Goal: Task Accomplishment & Management: Manage account settings

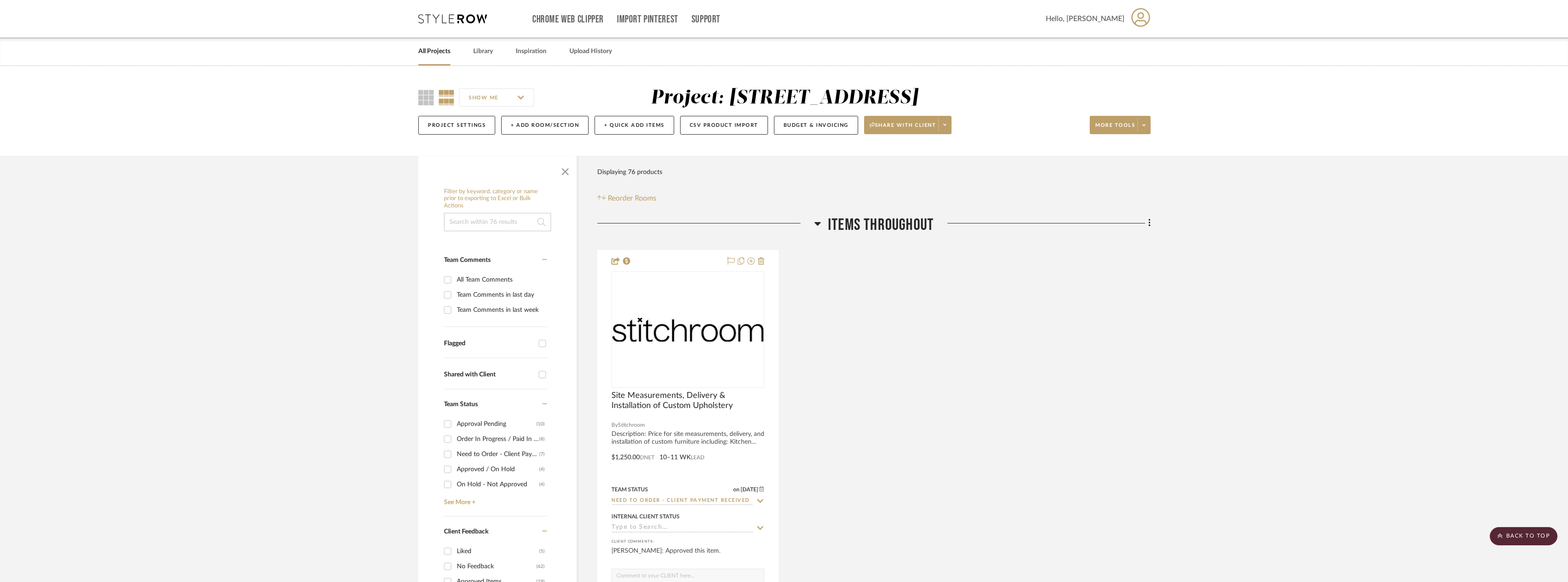
scroll to position [366, 0]
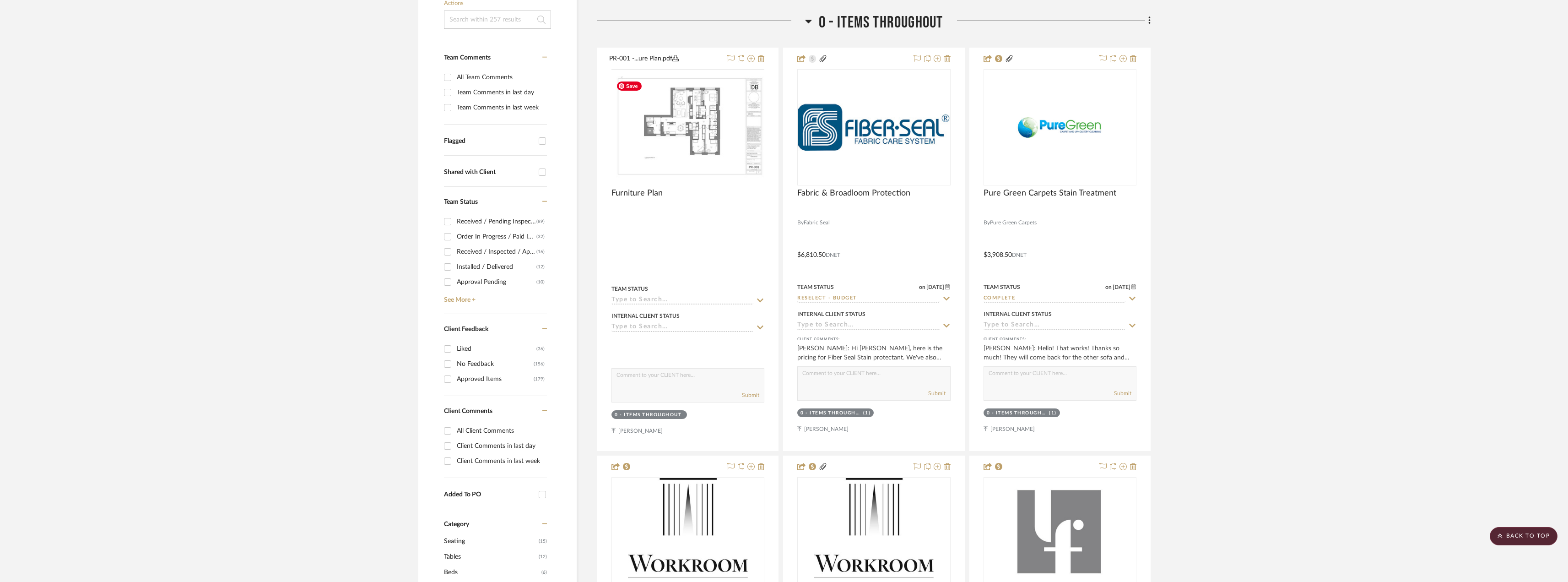
scroll to position [138, 0]
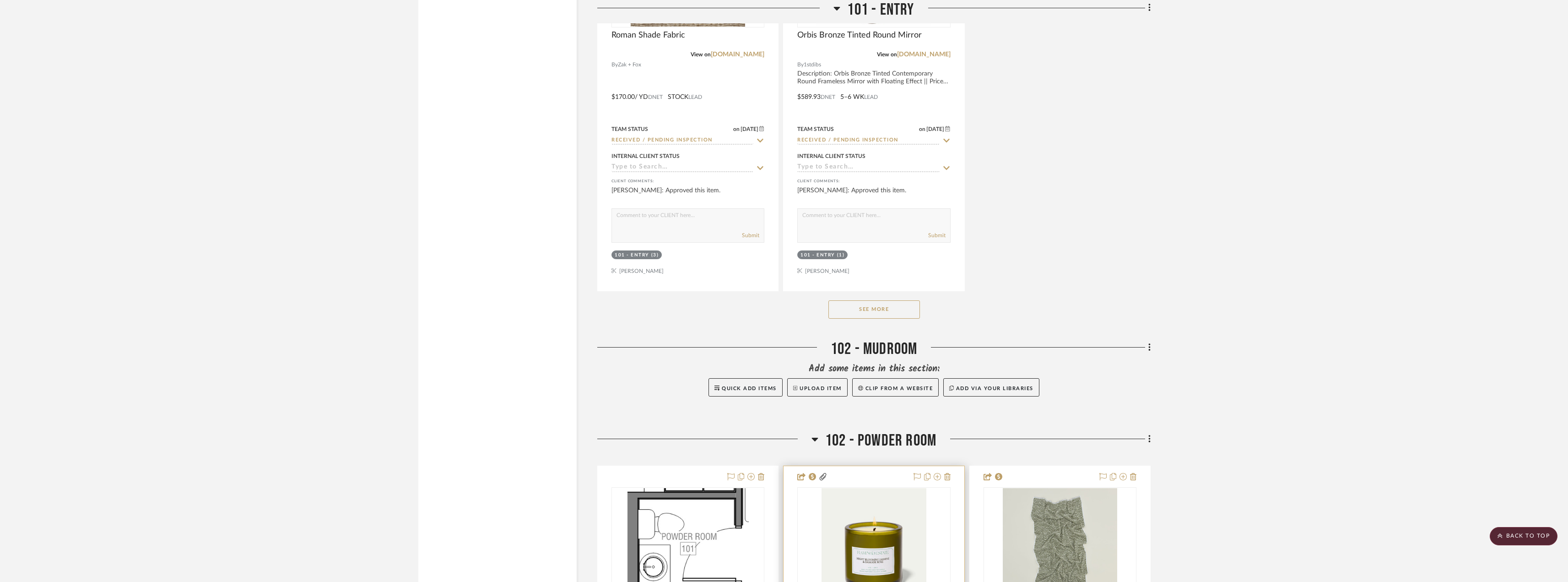
scroll to position [1970, 0]
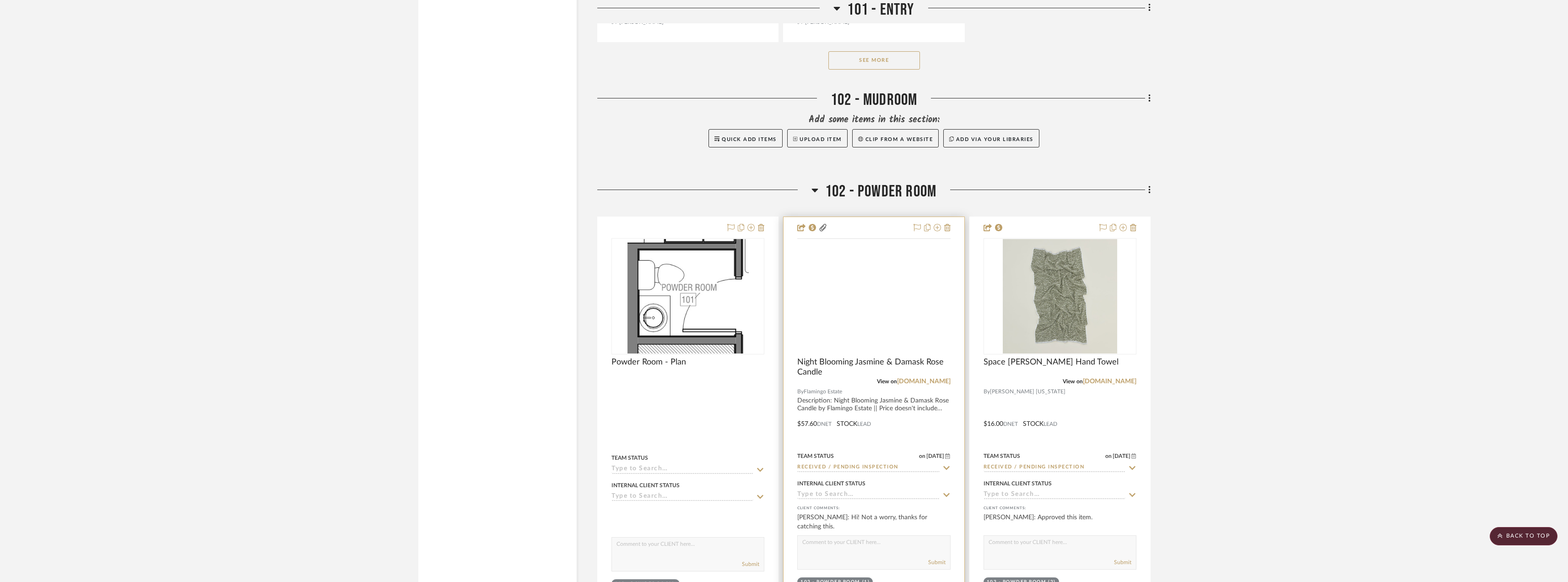
scroll to position [2474, 0]
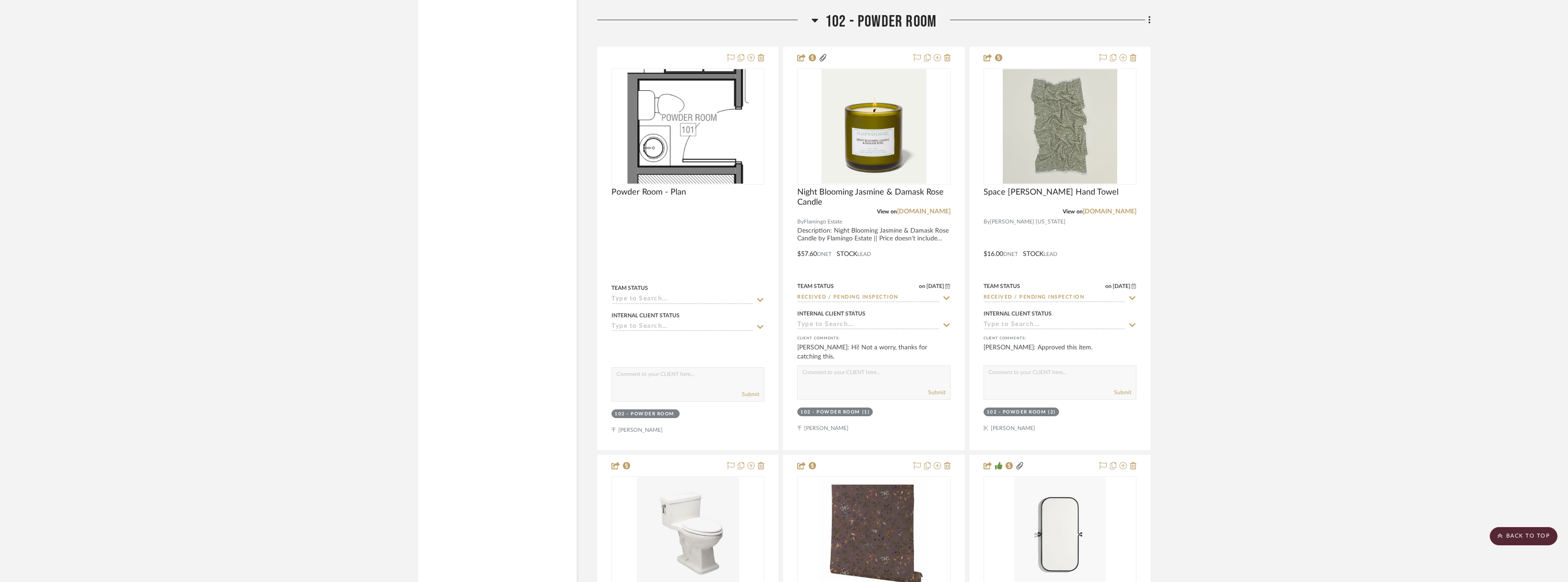
click at [817, 22] on icon at bounding box center [815, 20] width 7 height 11
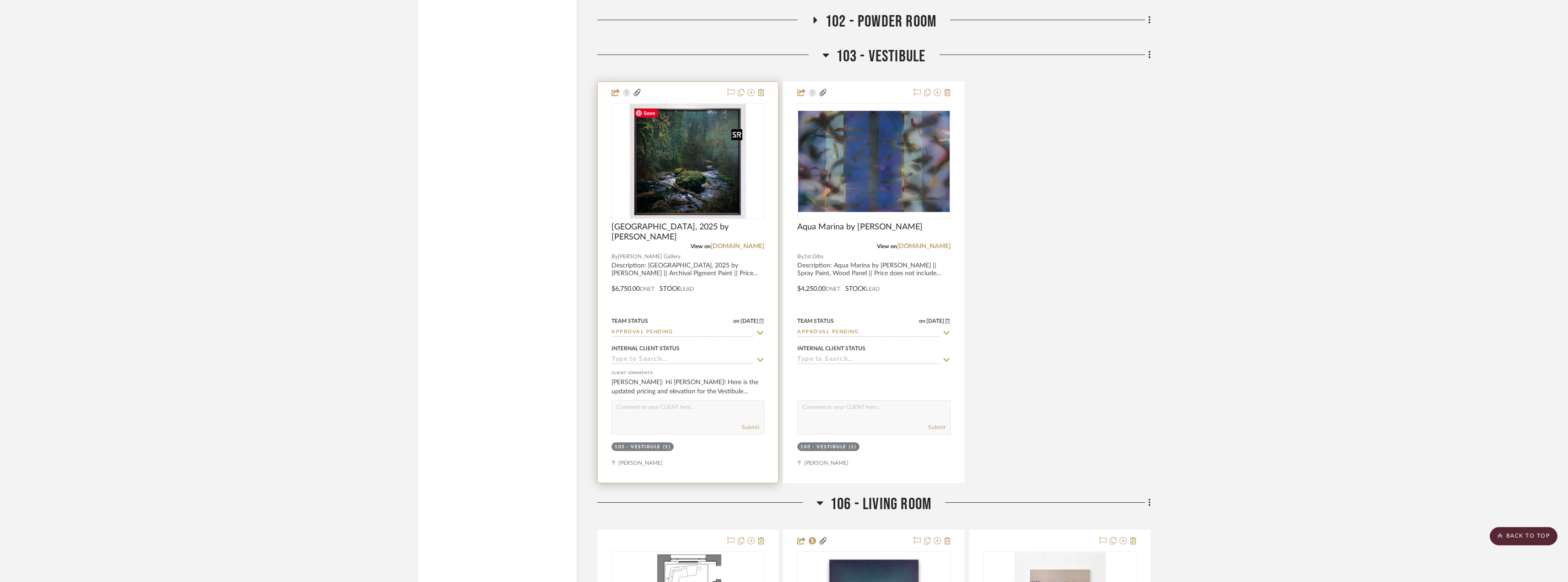
click at [728, 172] on img "0" at bounding box center [688, 162] width 116 height 115
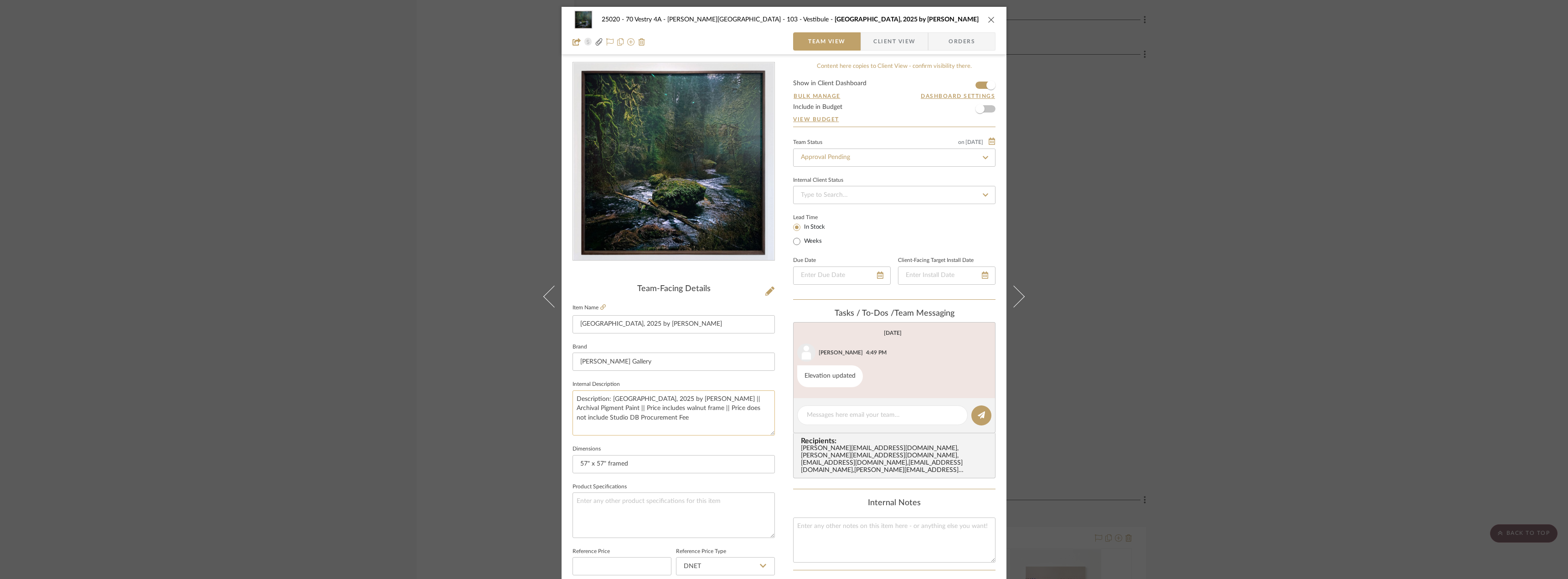
scroll to position [269, 0]
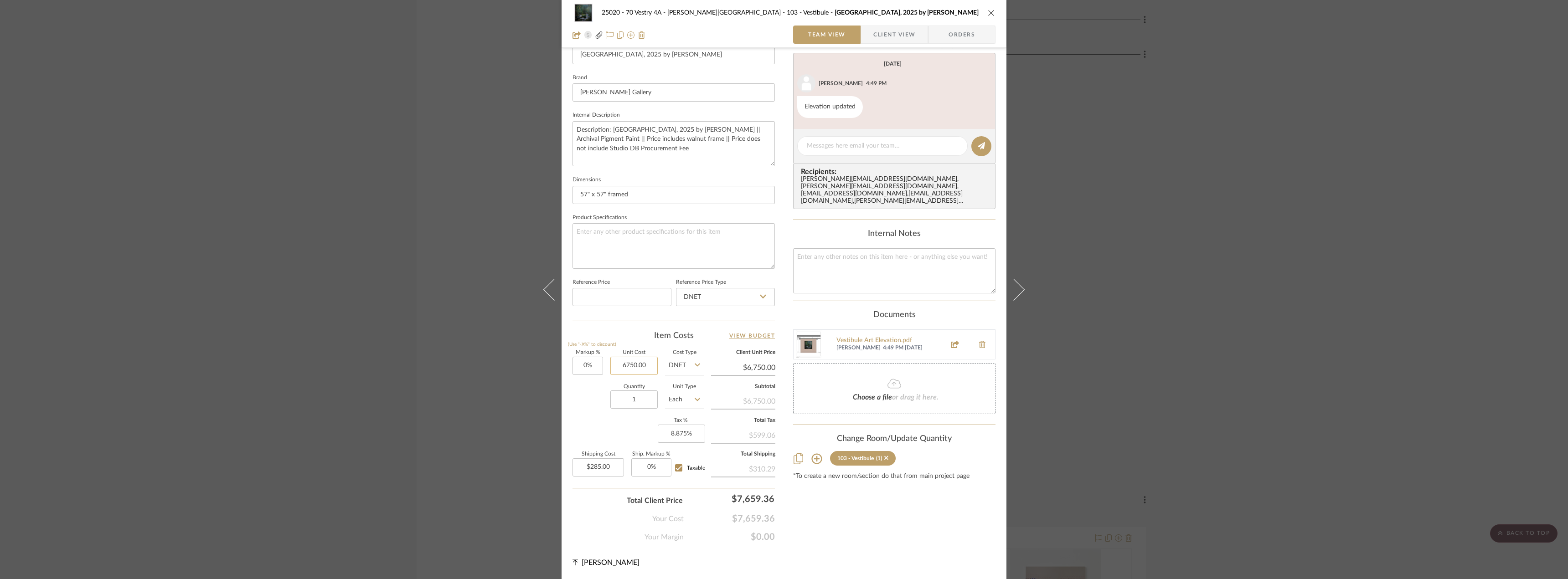
click at [624, 368] on input "6750.00" at bounding box center [634, 366] width 48 height 18
type input "$11,750.00"
click at [886, 528] on div "Content here copies to Client View - confirm visibility there. Show in Client D…" at bounding box center [893, 167] width 202 height 750
type input "$11,750.00"
click at [871, 520] on div "Content here copies to Client View - confirm visibility there. Show in Client D…" at bounding box center [893, 167] width 202 height 750
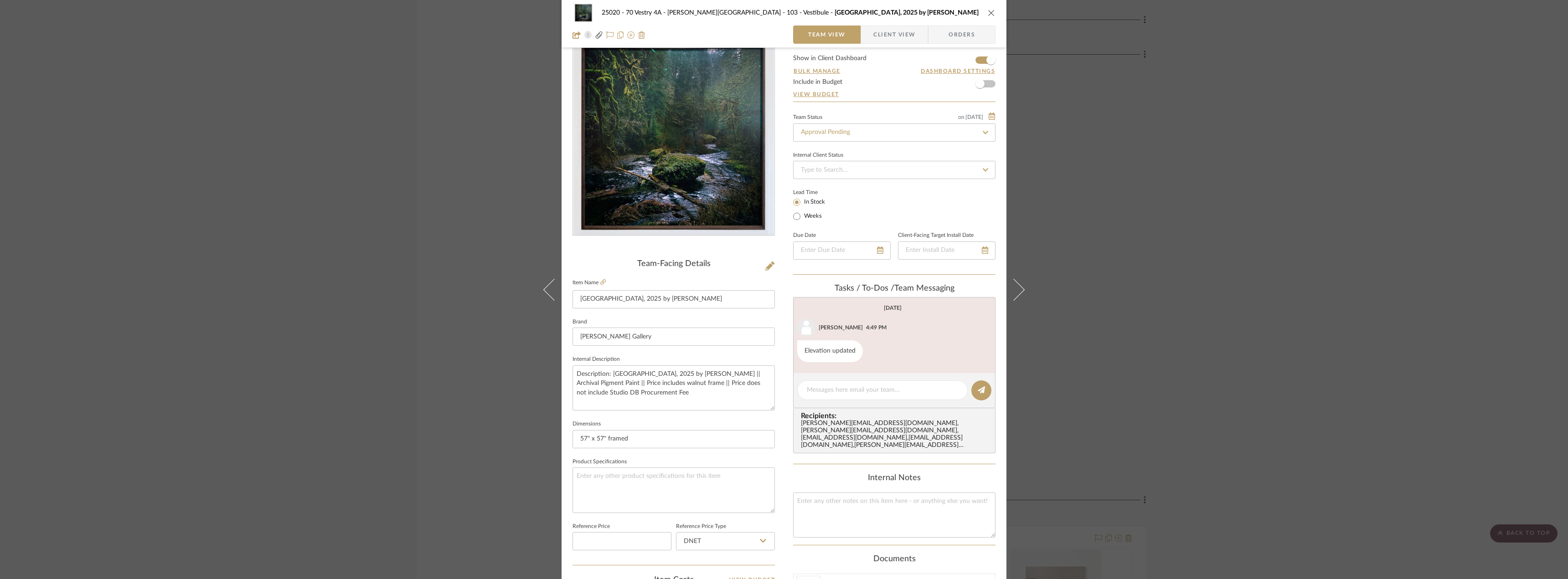
scroll to position [0, 0]
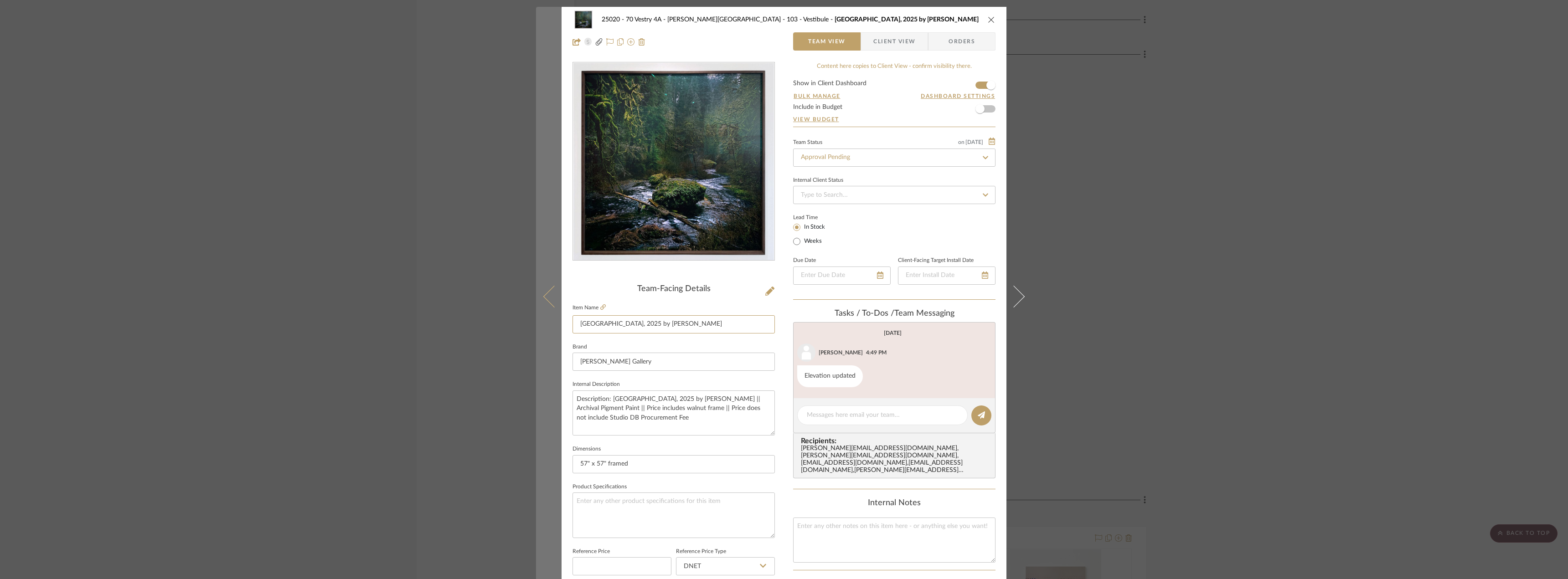
drag, startPoint x: 723, startPoint y: 325, endPoint x: 542, endPoint y: 322, distance: 181.0
click at [542, 322] on mat-dialog-content "25020 - 70 Vestry 4A - Grant-Stanleigh 103 - Vestibule Silver Falls, 2025 by Ja…" at bounding box center [784, 428] width 496 height 842
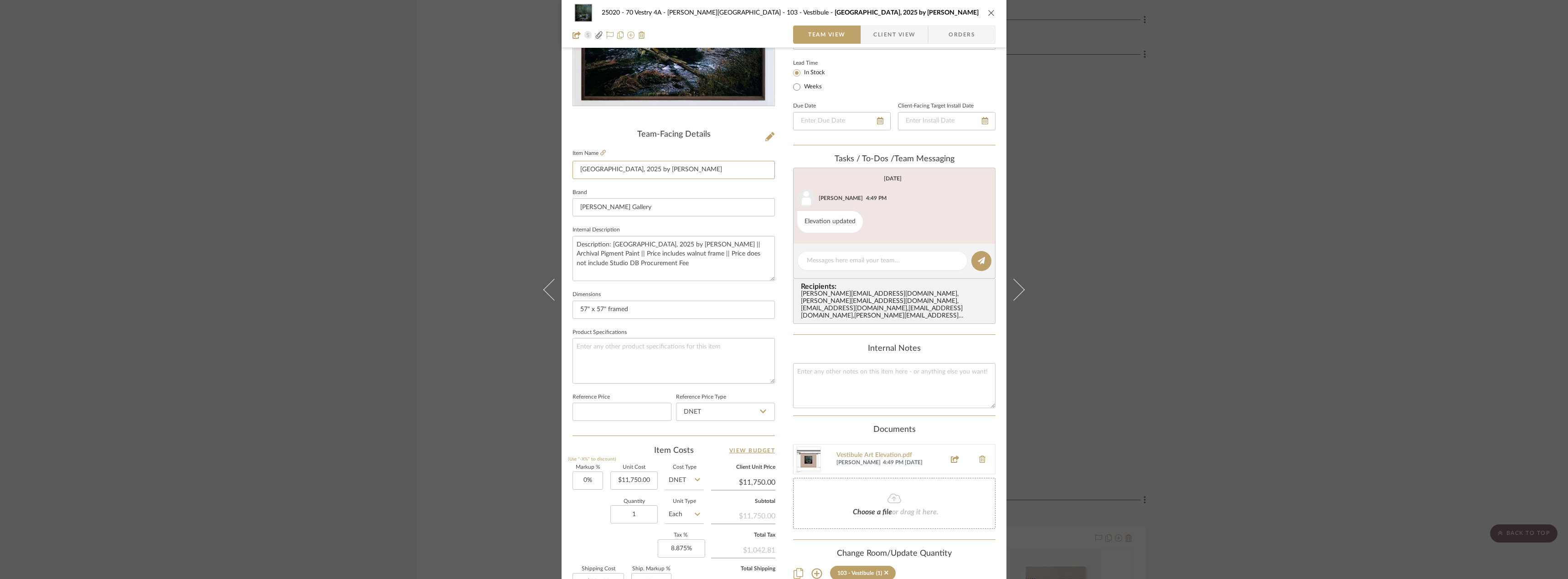
scroll to position [269, 0]
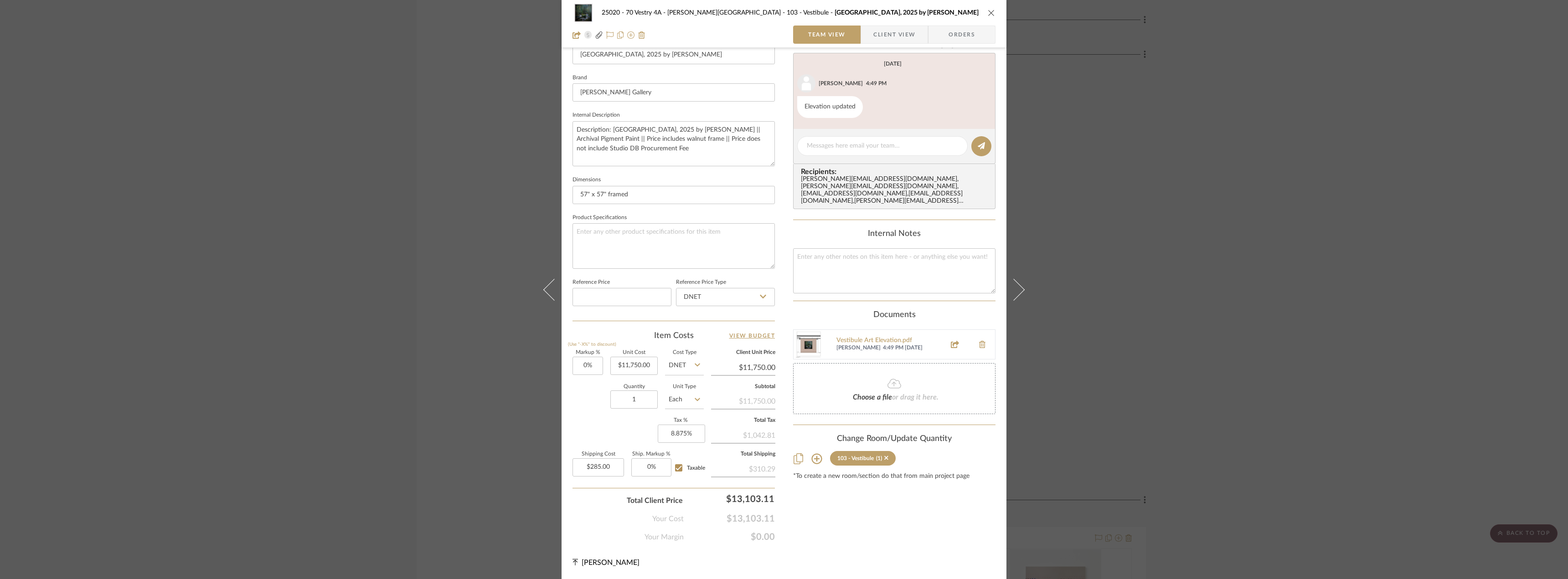
click at [1245, 143] on div "25020 - 70 Vestry 4A - Grant-Stanleigh 103 - Vestibule Silver Falls, 2025 by Ja…" at bounding box center [784, 289] width 1568 height 579
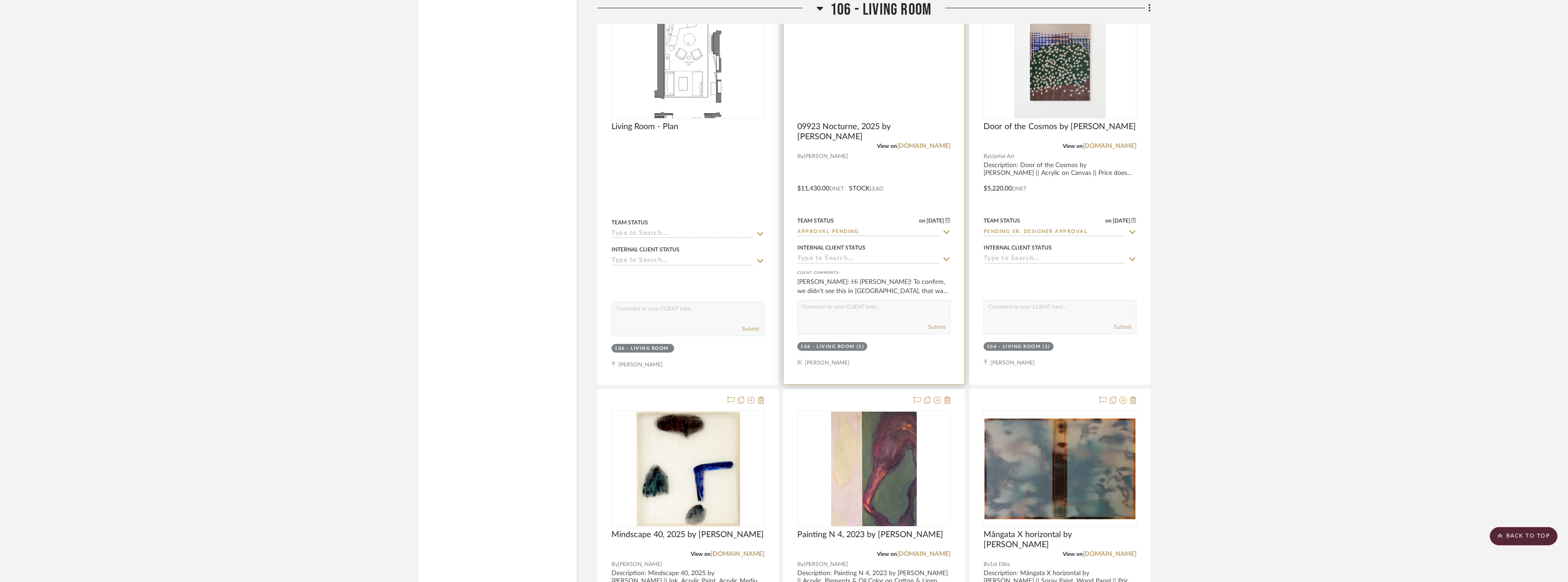
scroll to position [3024, 0]
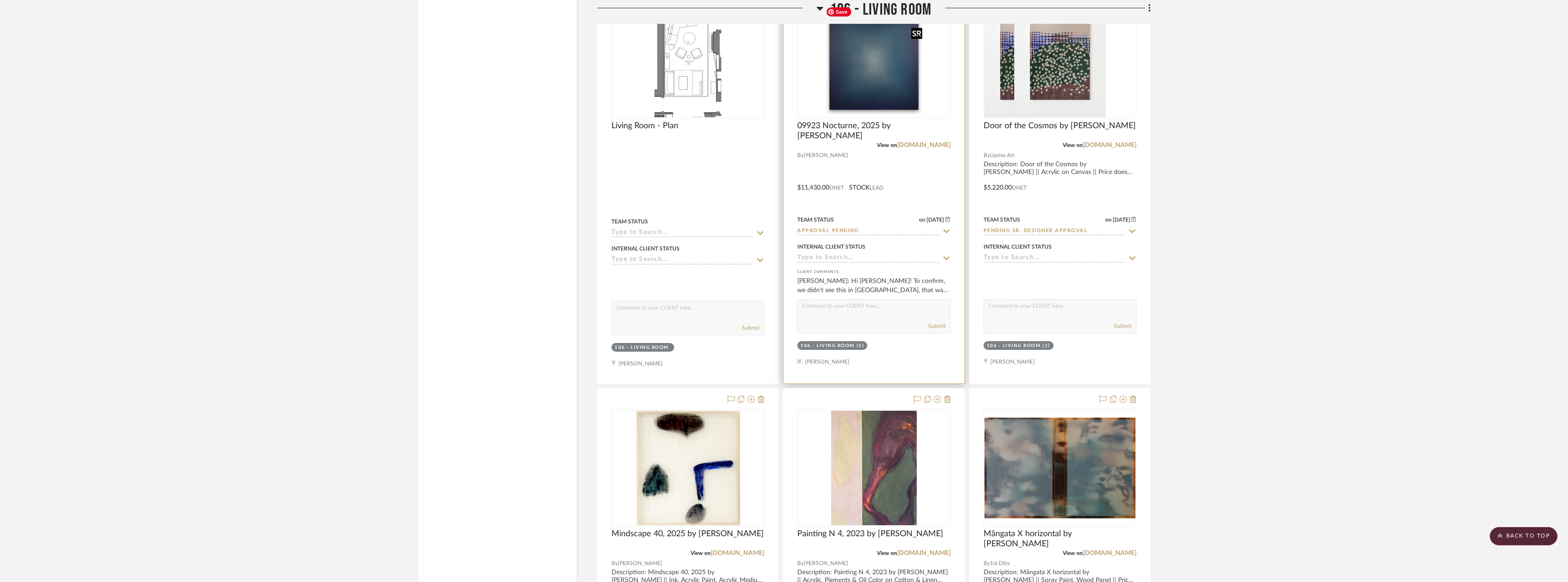
click at [0, 0] on img at bounding box center [0, 0] width 0 height 0
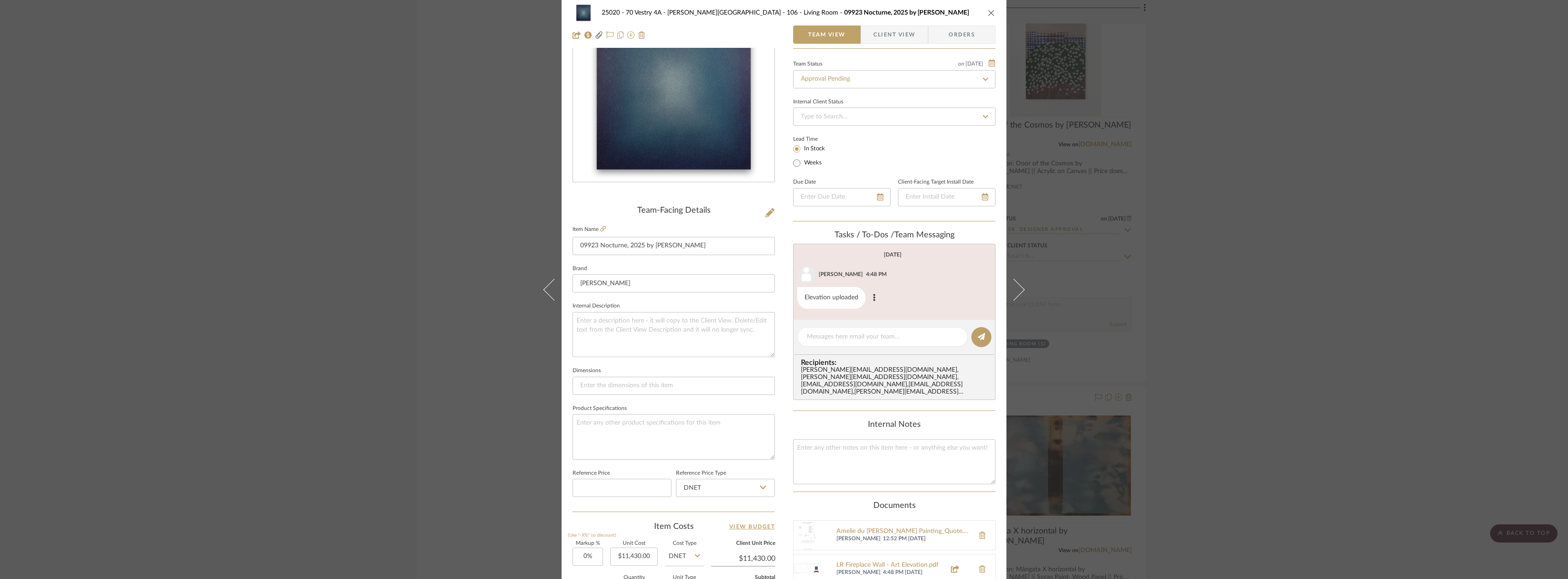
scroll to position [0, 0]
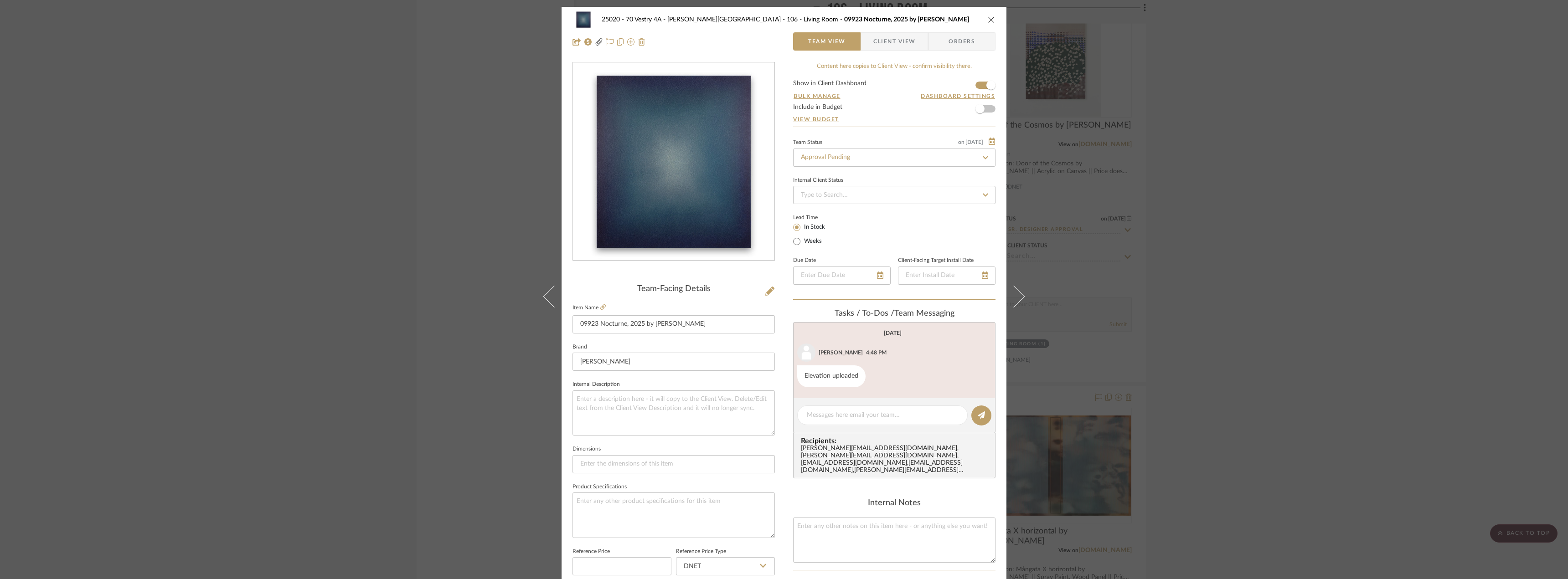
click at [1269, 243] on div "25020 - 70 Vestry 4A - Grant-Stanleigh 106 - Living Room 09923 Nocturne, 2025 b…" at bounding box center [784, 289] width 1568 height 579
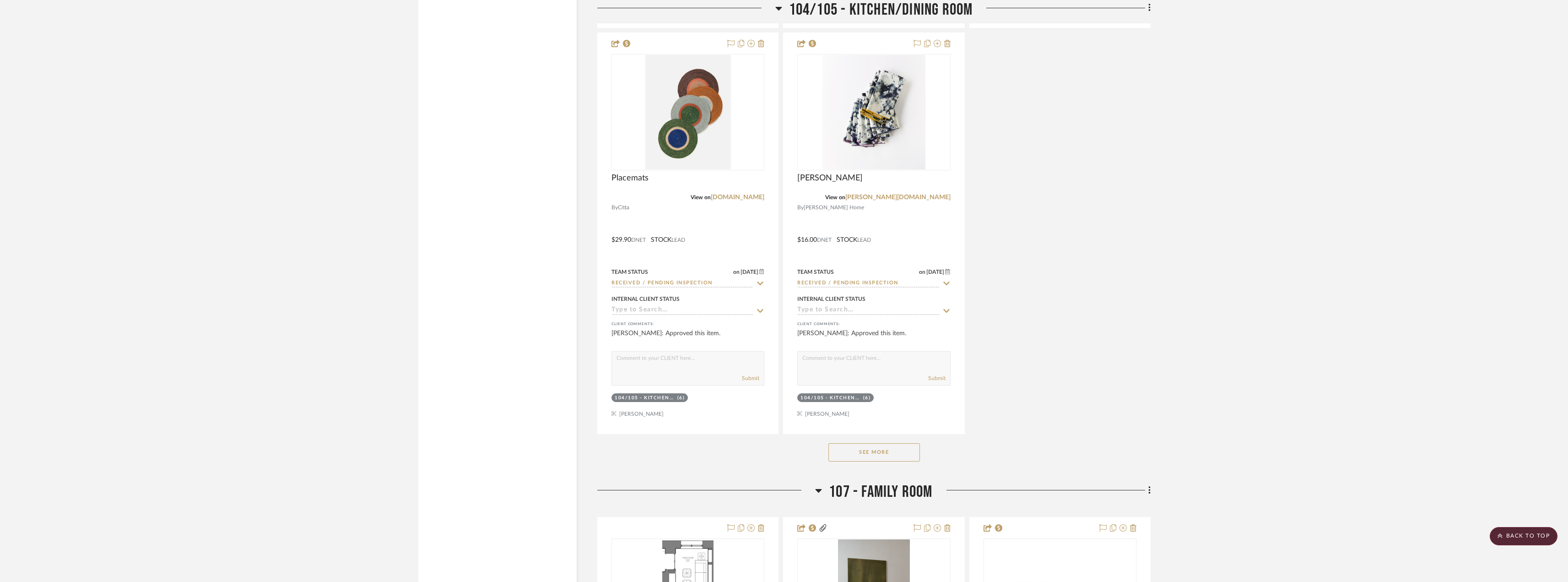
scroll to position [5406, 0]
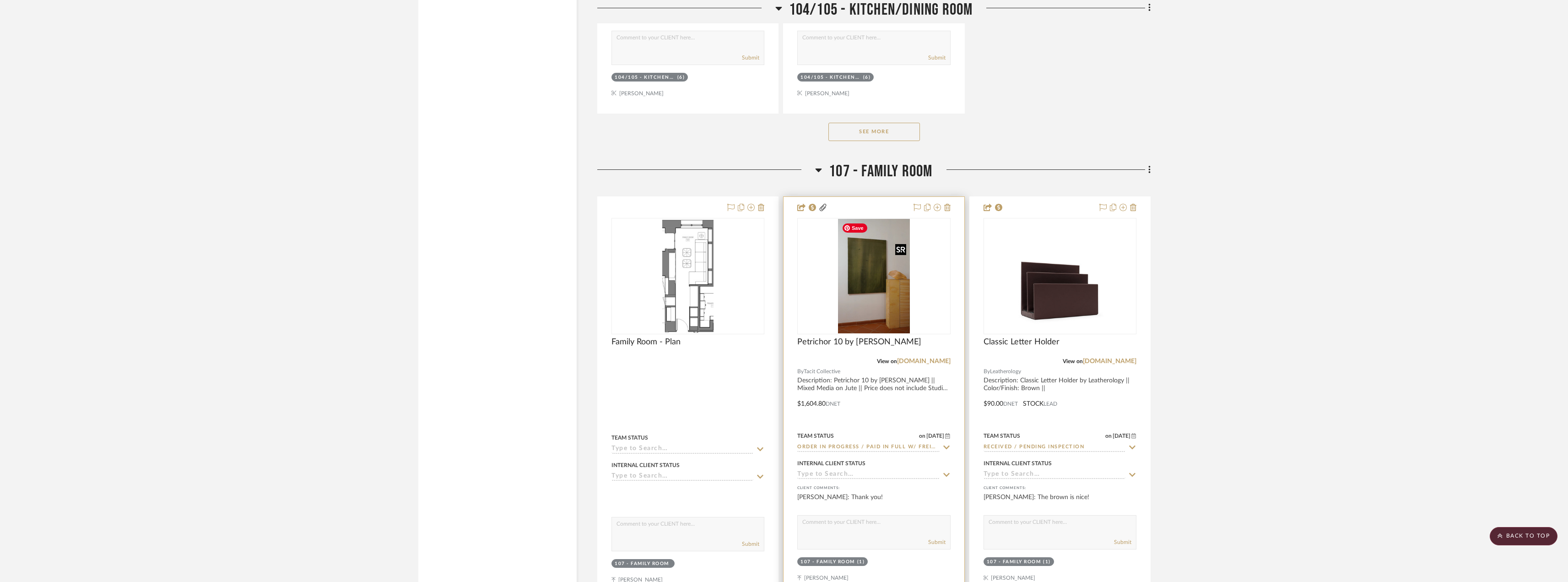
click at [0, 0] on img at bounding box center [0, 0] width 0 height 0
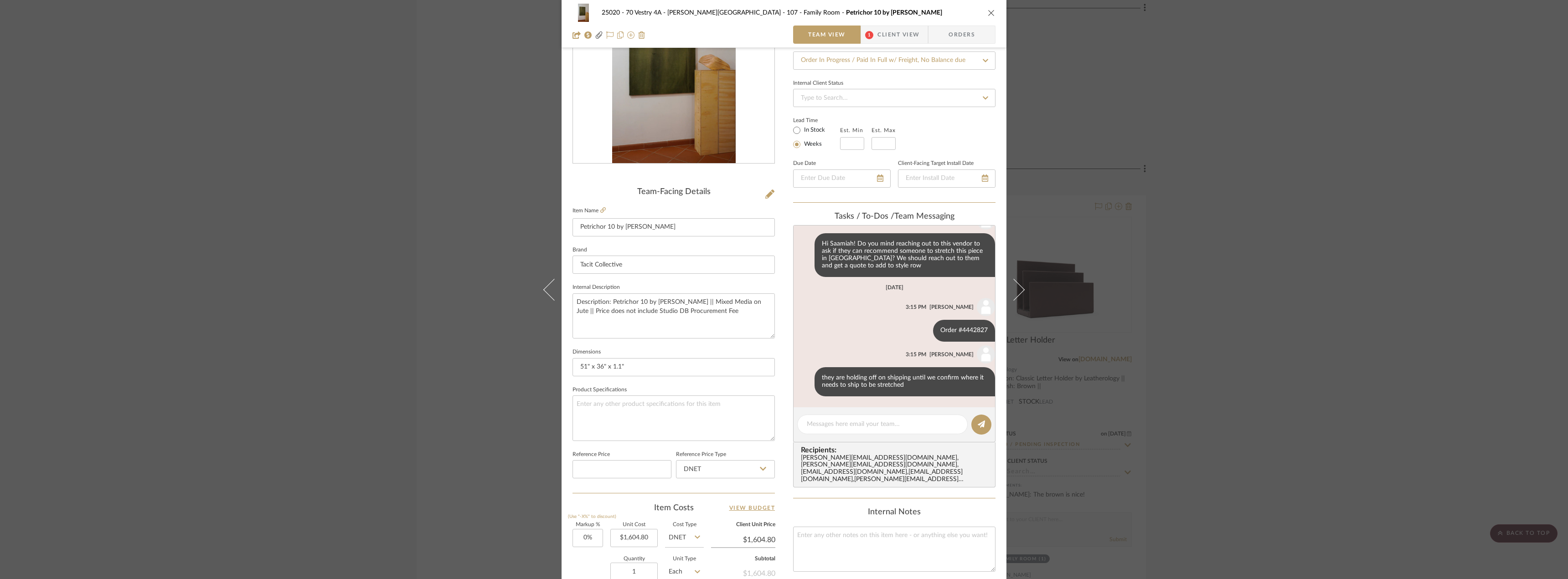
scroll to position [137, 0]
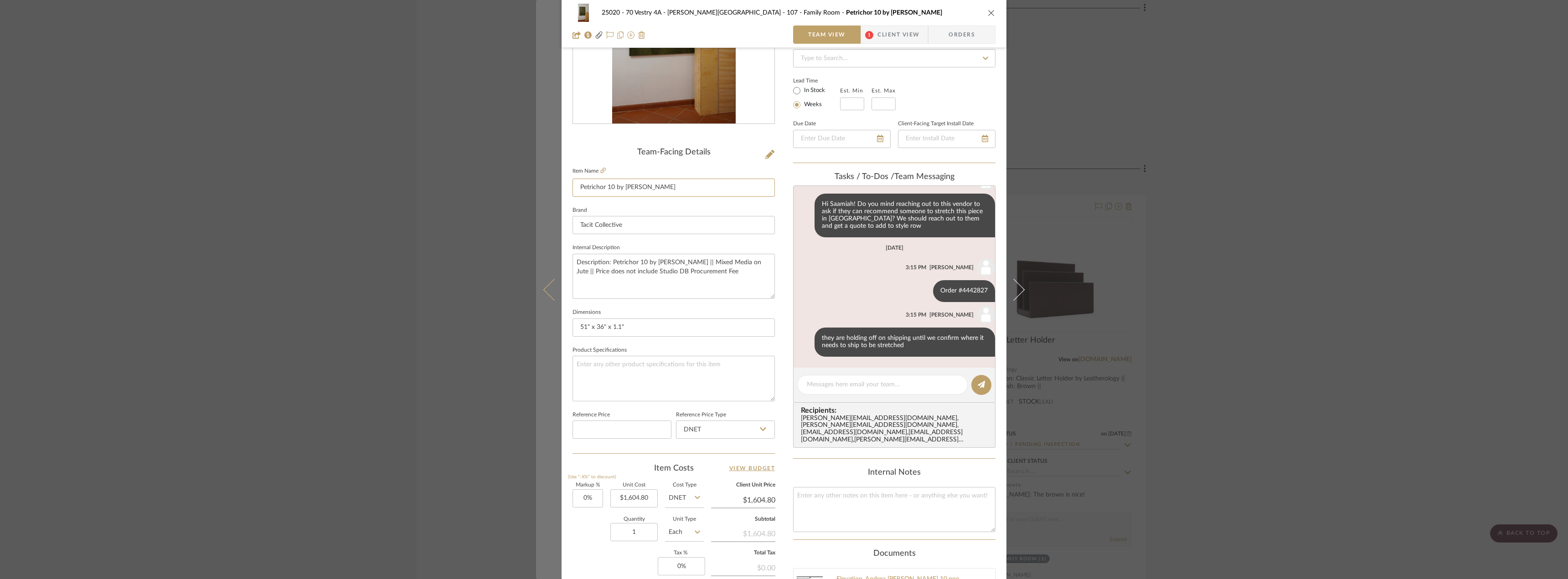
drag, startPoint x: 668, startPoint y: 183, endPoint x: 550, endPoint y: 184, distance: 118.0
click at [550, 184] on mat-dialog-content "25020 - 70 Vestry 4A - Grant-Stanleigh 107 - Family Room Petrichor 10 by Andrea…" at bounding box center [784, 329] width 496 height 920
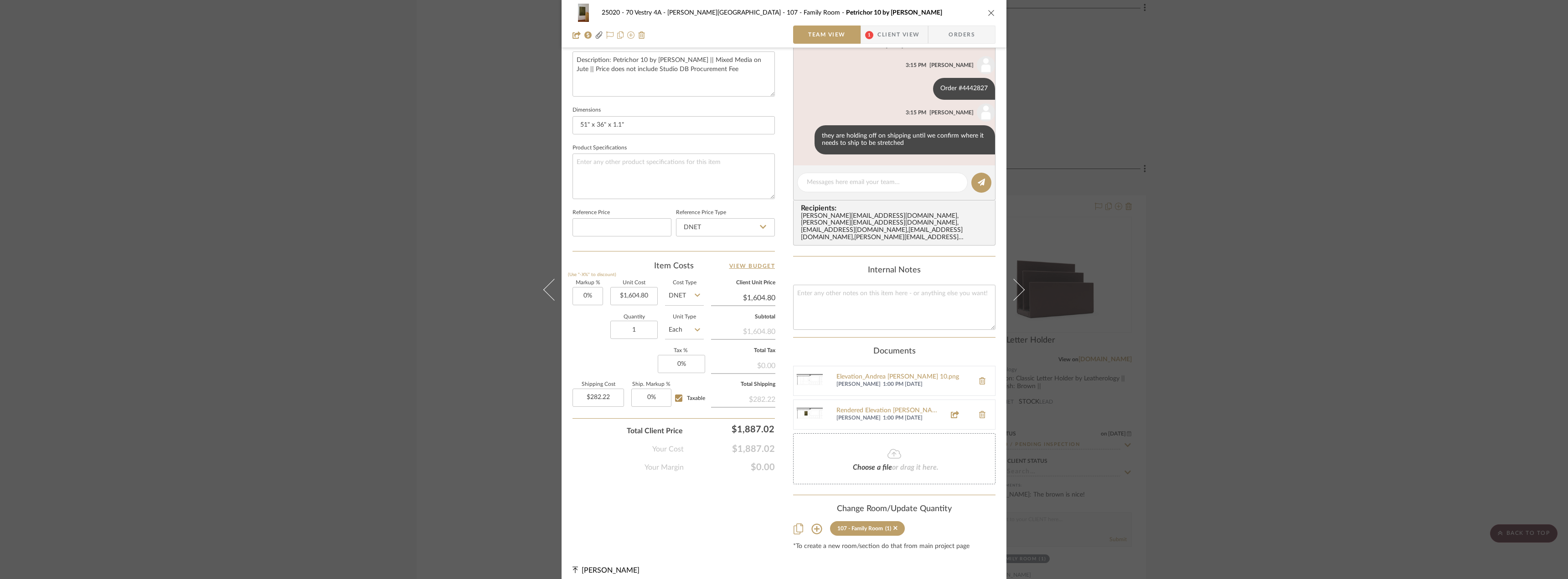
scroll to position [340, 0]
click at [367, 199] on div "25020 - 70 Vestry 4A - Grant-Stanleigh 107 - Family Room Petrichor 10 by Andrea…" at bounding box center [784, 289] width 1568 height 579
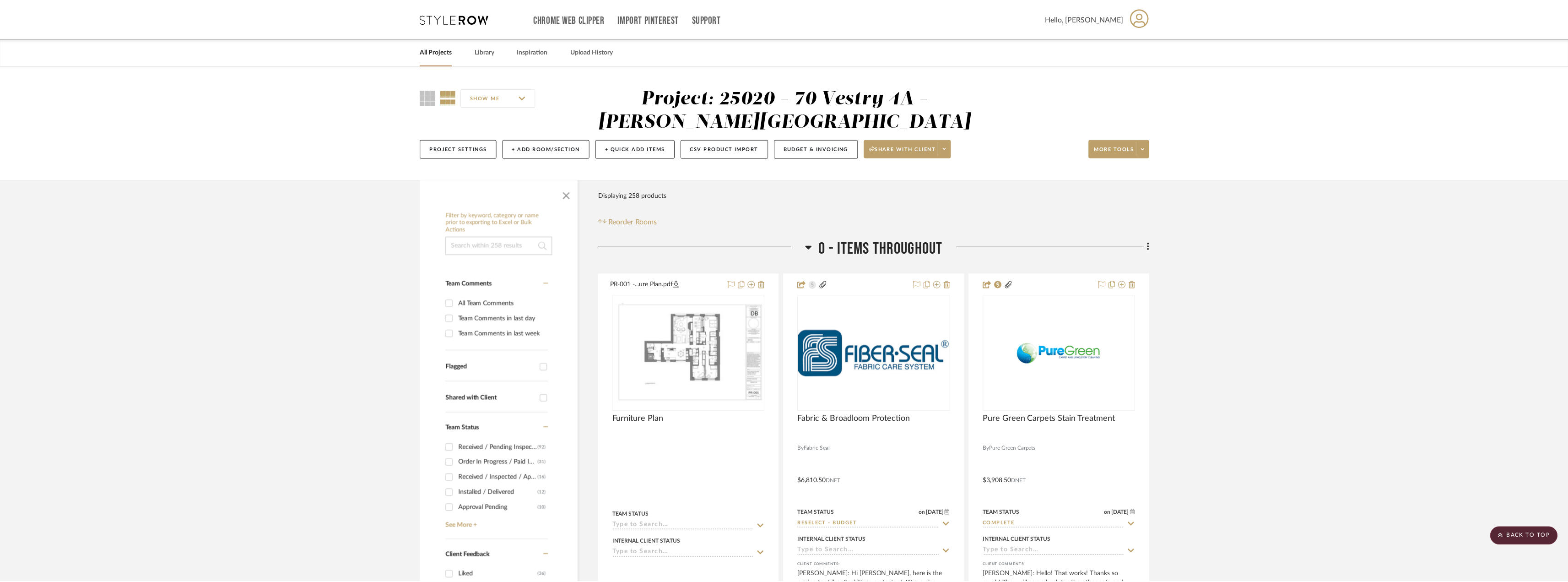
scroll to position [5406, 0]
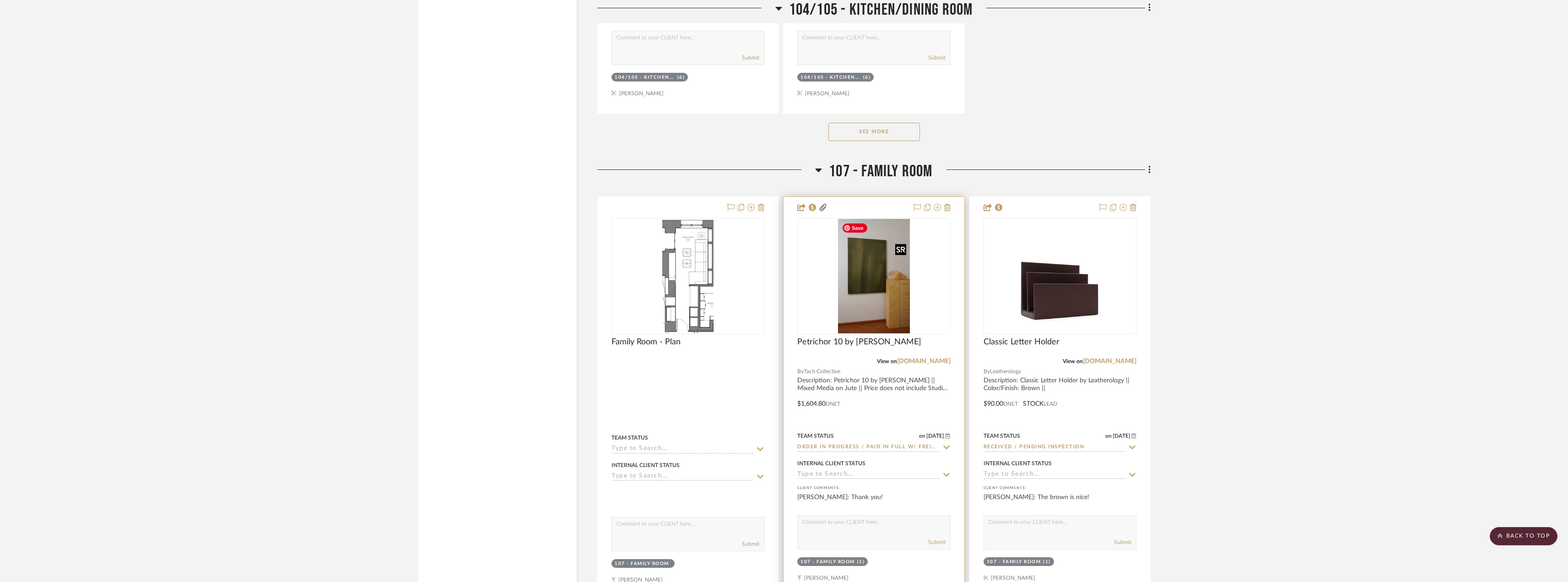
click at [877, 297] on img "0" at bounding box center [874, 276] width 72 height 115
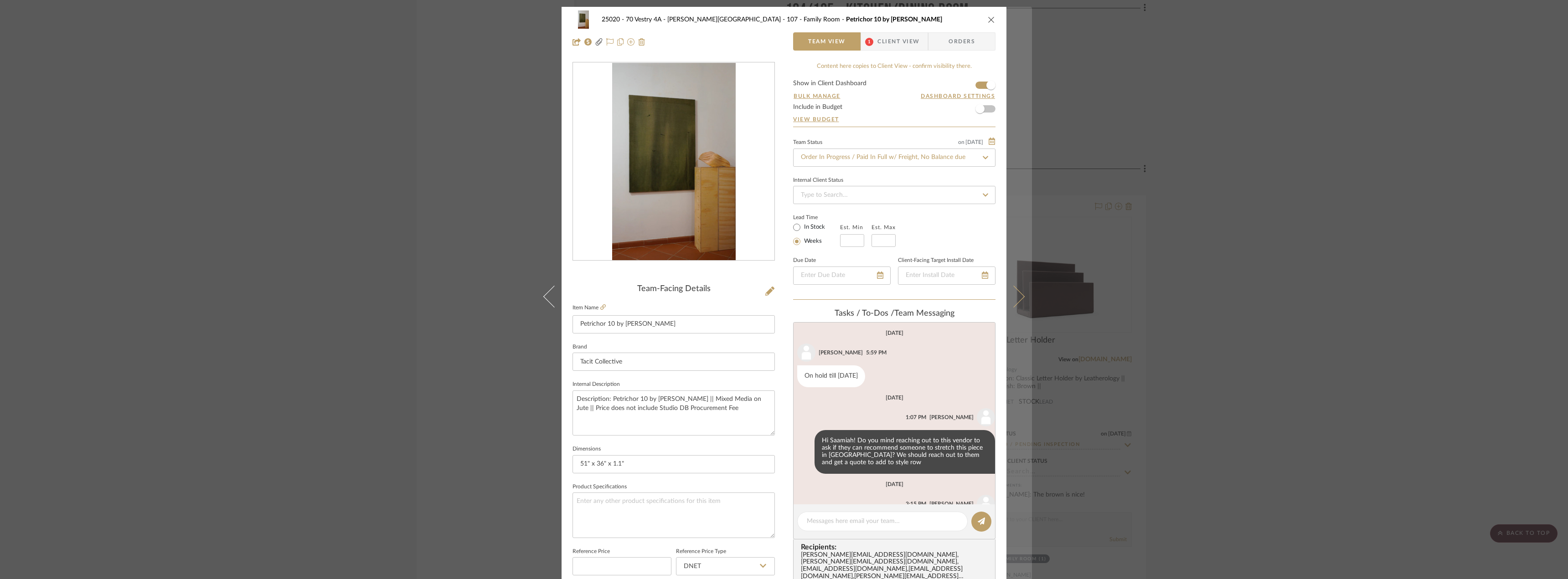
scroll to position [100, 0]
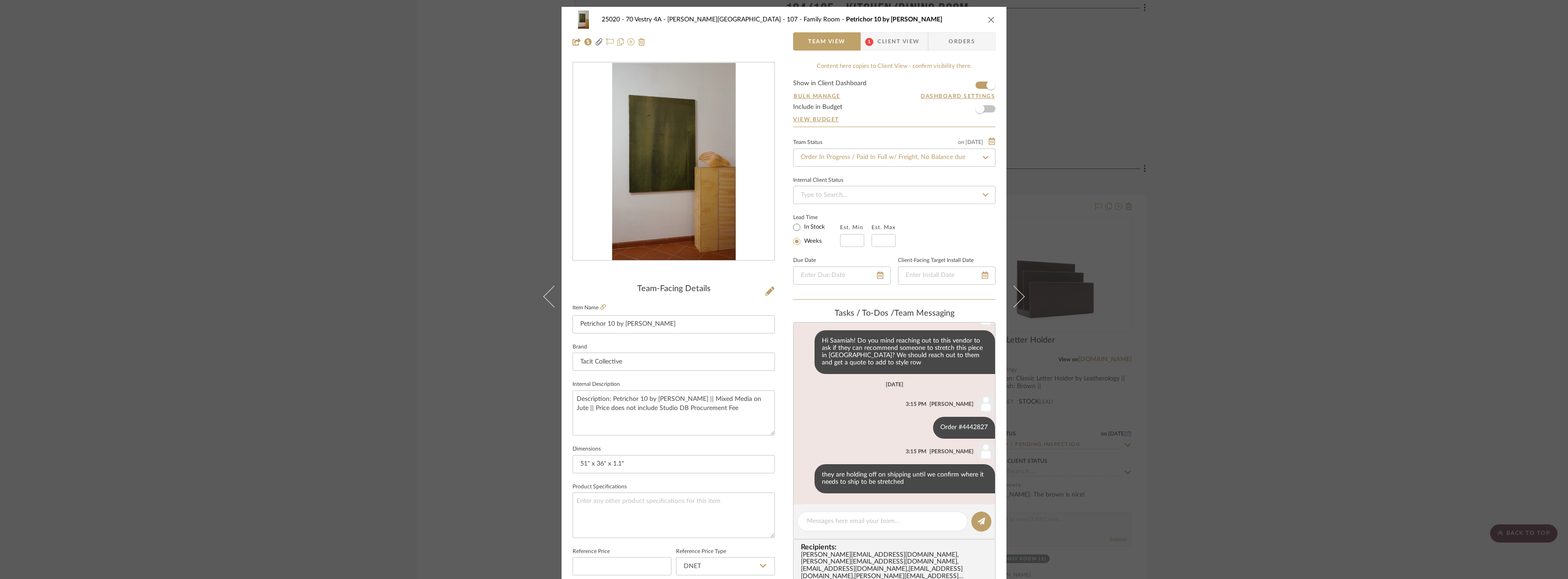
click at [1246, 219] on div "25020 - 70 Vestry 4A - Grant-Stanleigh 107 - Family Room Petrichor 10 by Andrea…" at bounding box center [784, 289] width 1568 height 579
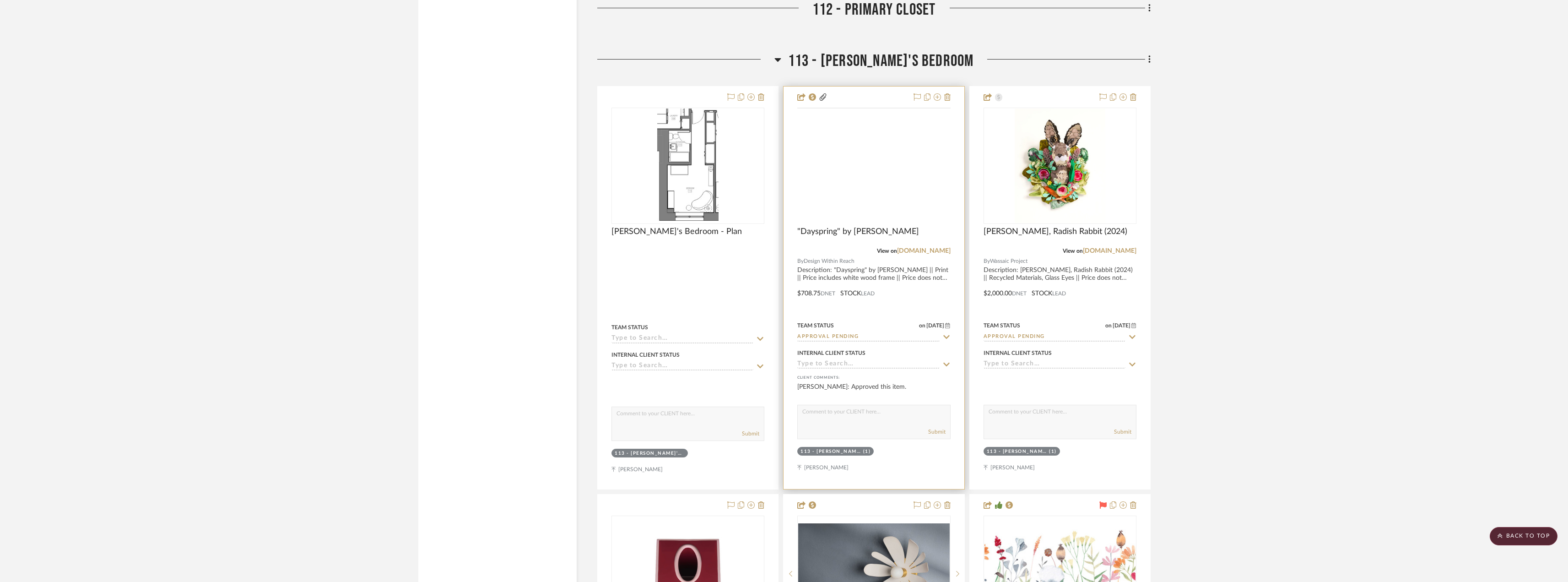
scroll to position [9621, 0]
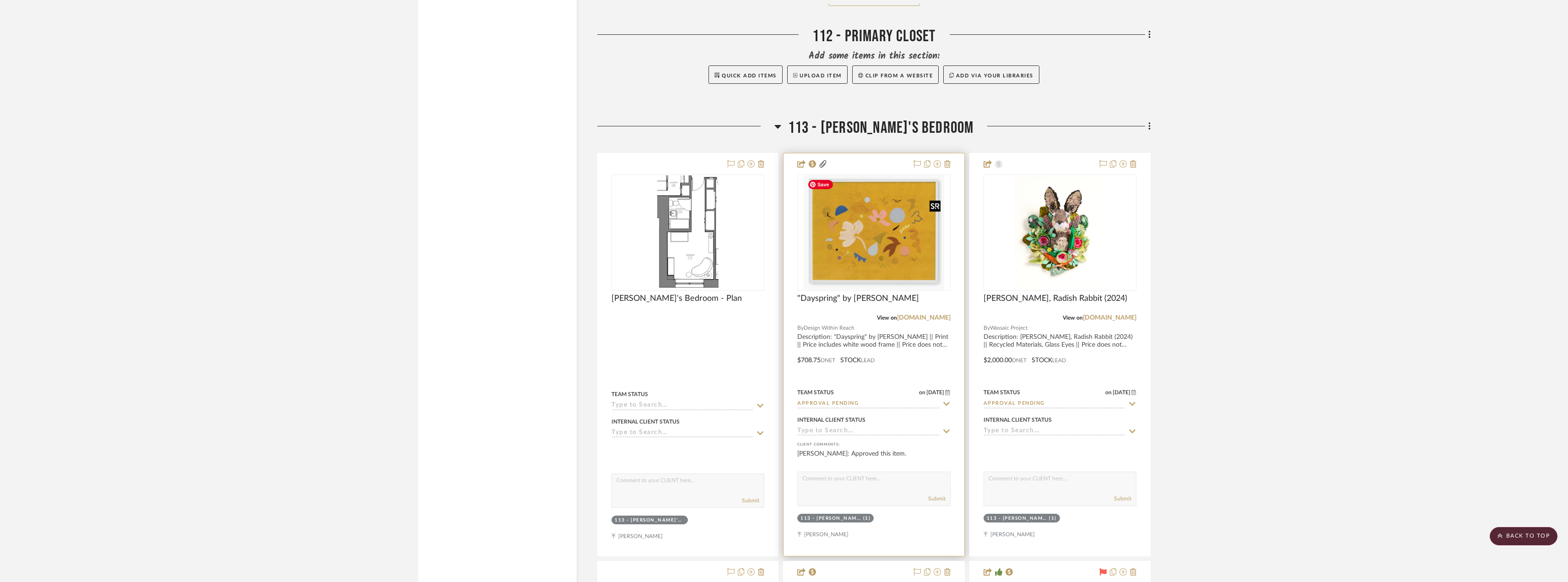
click at [889, 251] on img "0" at bounding box center [873, 232] width 141 height 115
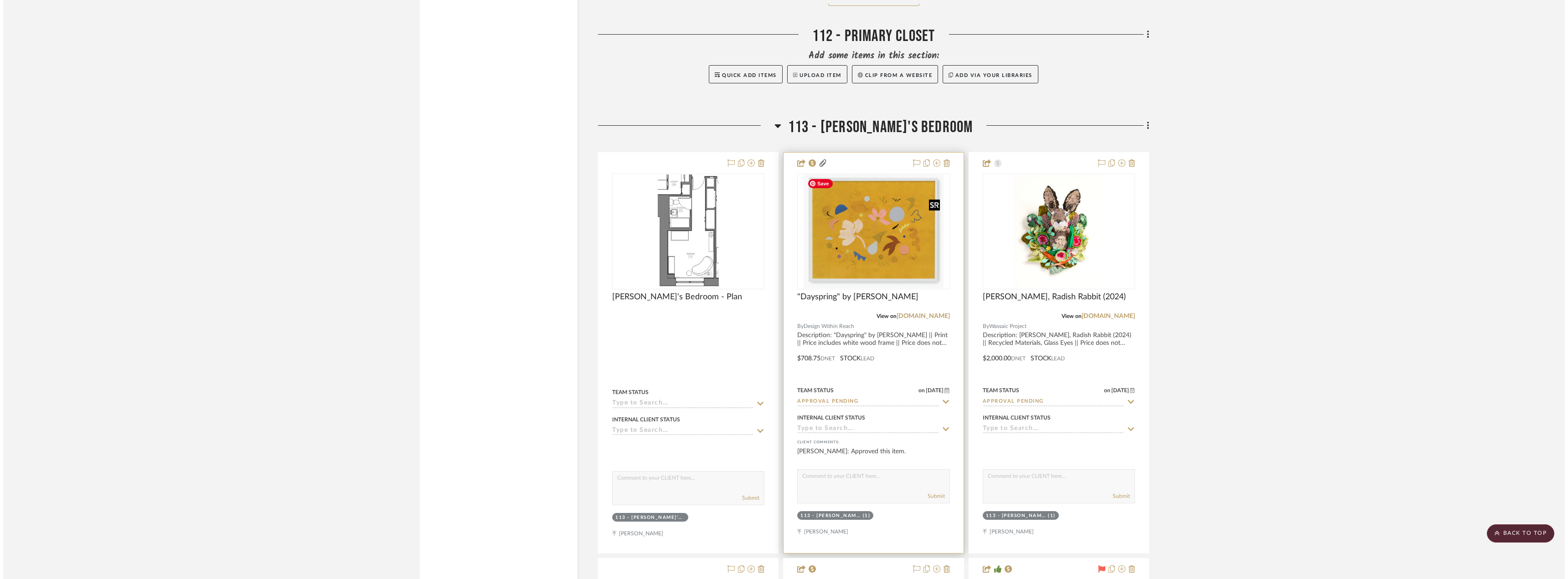
scroll to position [0, 0]
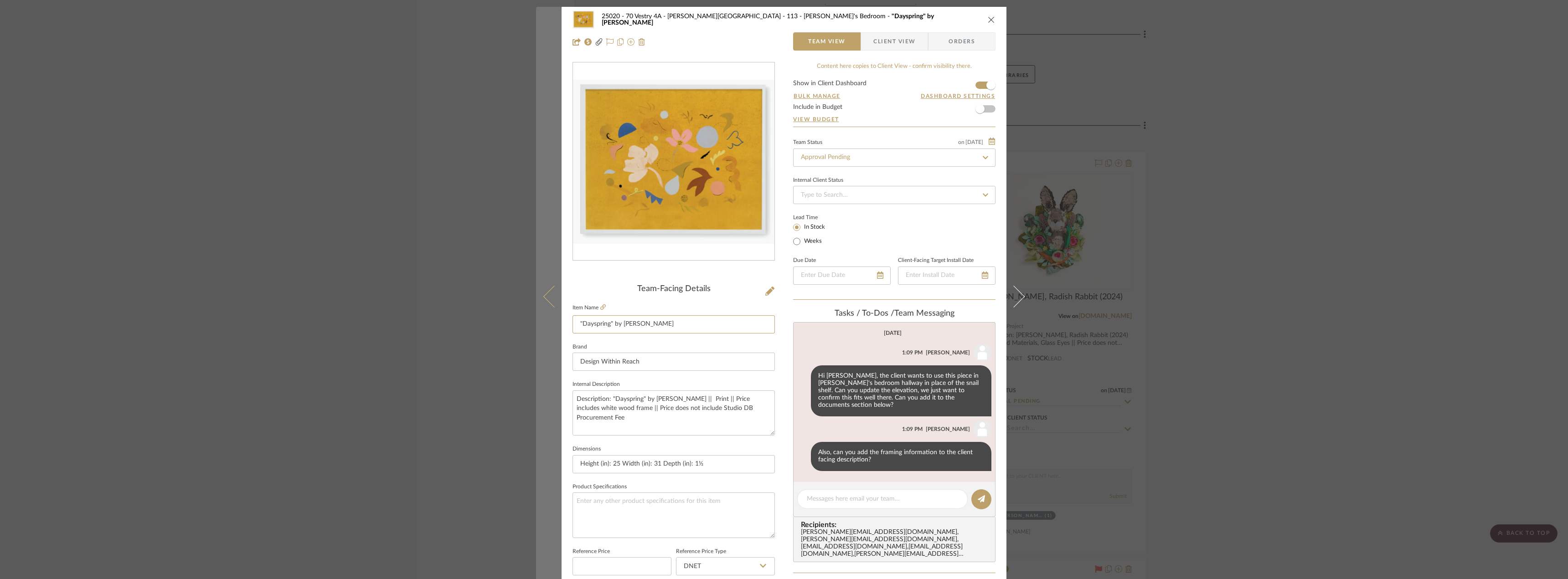
drag, startPoint x: 687, startPoint y: 327, endPoint x: 554, endPoint y: 318, distance: 133.3
click at [554, 318] on mat-dialog-content "25020 - 70 Vestry 4A - Grant-Stanleigh 113 - Vivian's Bedroom "Dayspring" by Ka…" at bounding box center [784, 439] width 496 height 863
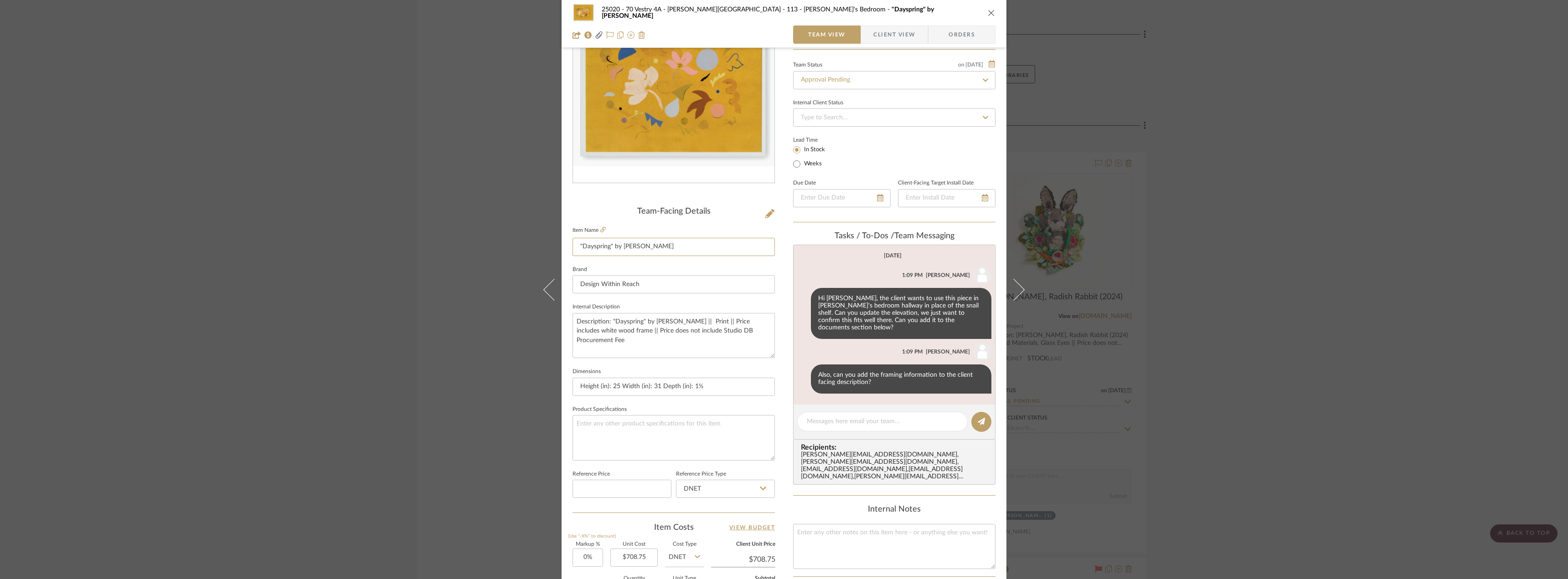
scroll to position [46, 0]
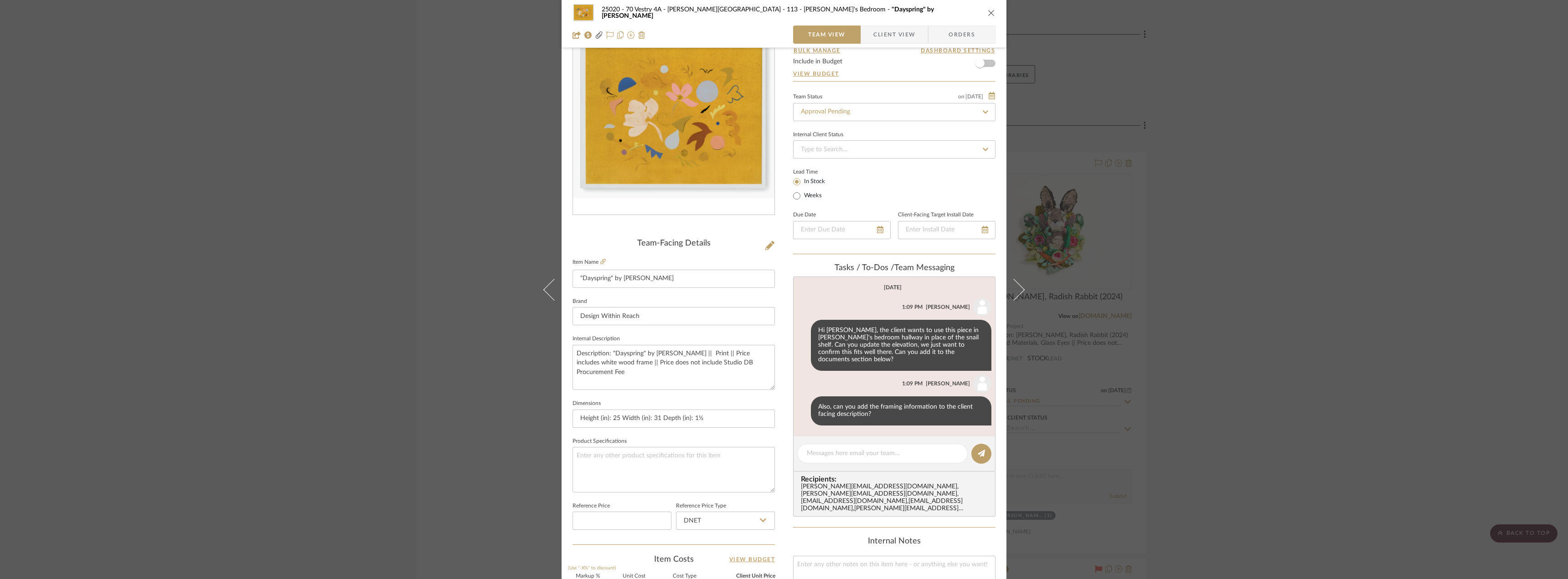
click at [1249, 288] on div "25020 - 70 Vestry 4A - Grant-Stanleigh 113 - Vivian's Bedroom "Dayspring" by Ka…" at bounding box center [784, 289] width 1568 height 579
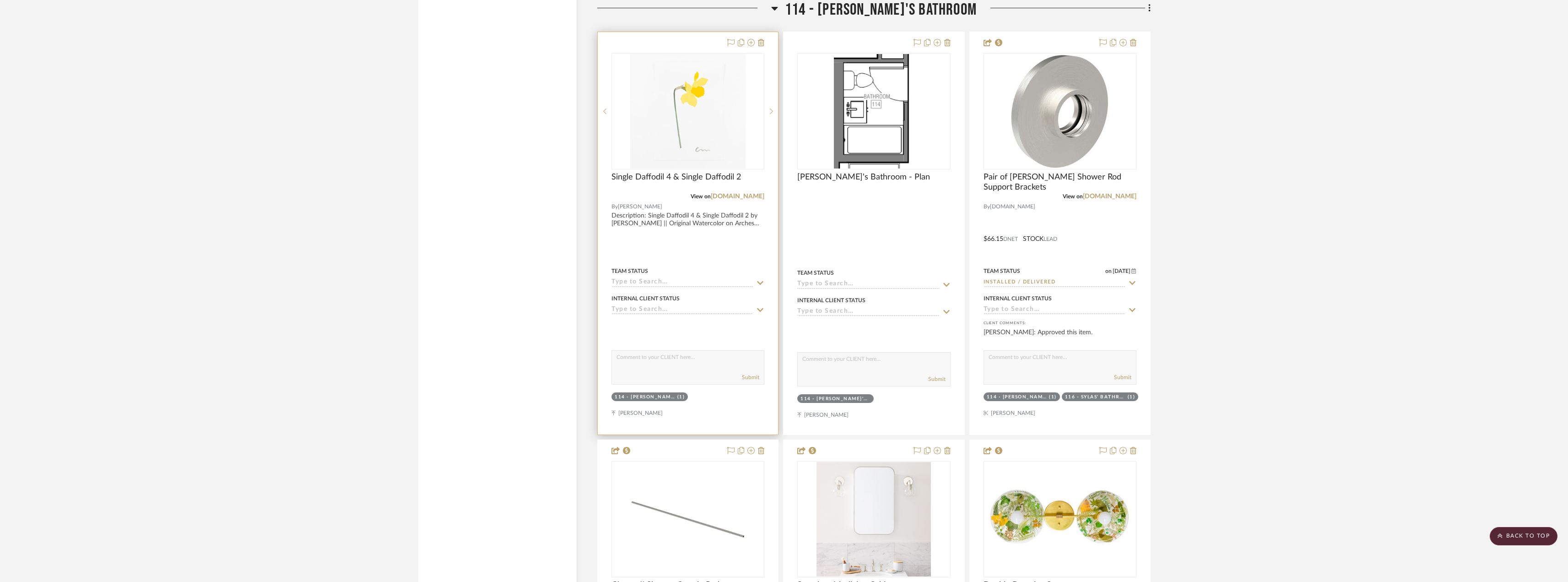
scroll to position [11041, 0]
click at [654, 283] on input at bounding box center [683, 283] width 142 height 9
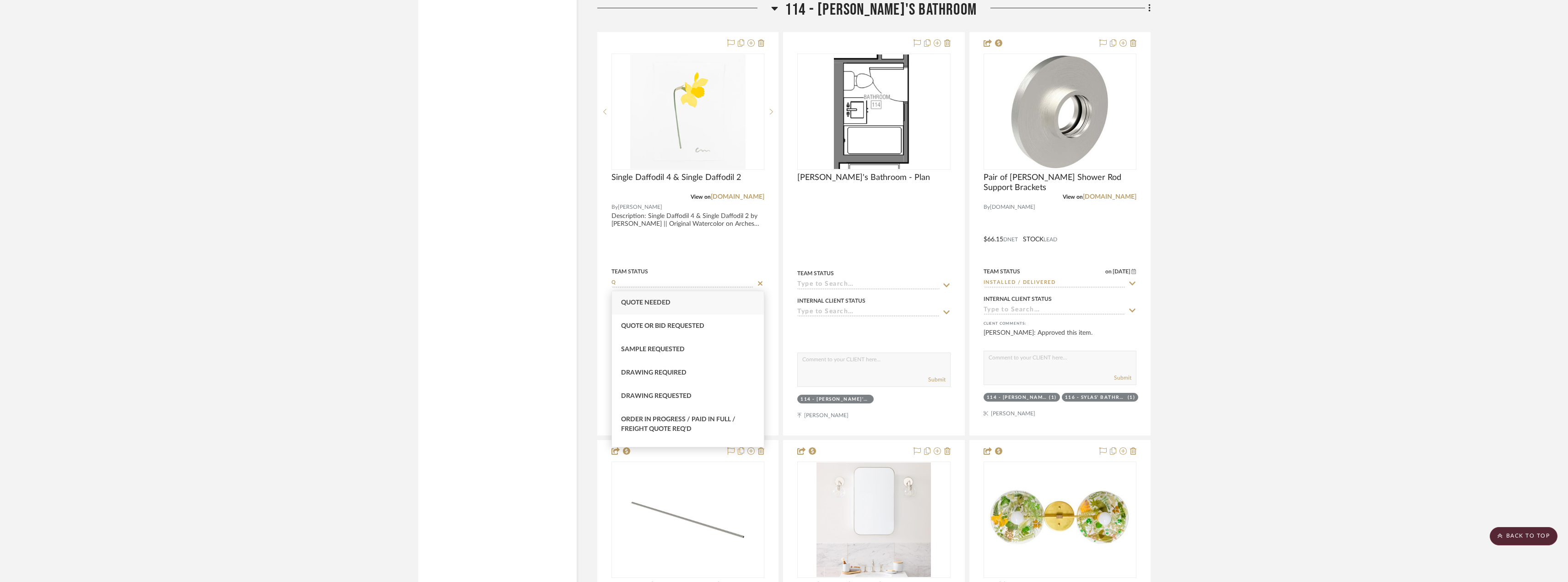
type input "Q"
drag, startPoint x: 647, startPoint y: 310, endPoint x: 652, endPoint y: 296, distance: 14.9
click at [647, 309] on div "Quote Needed" at bounding box center [687, 303] width 152 height 23
type input "10/14/2025"
type input "Quote Needed"
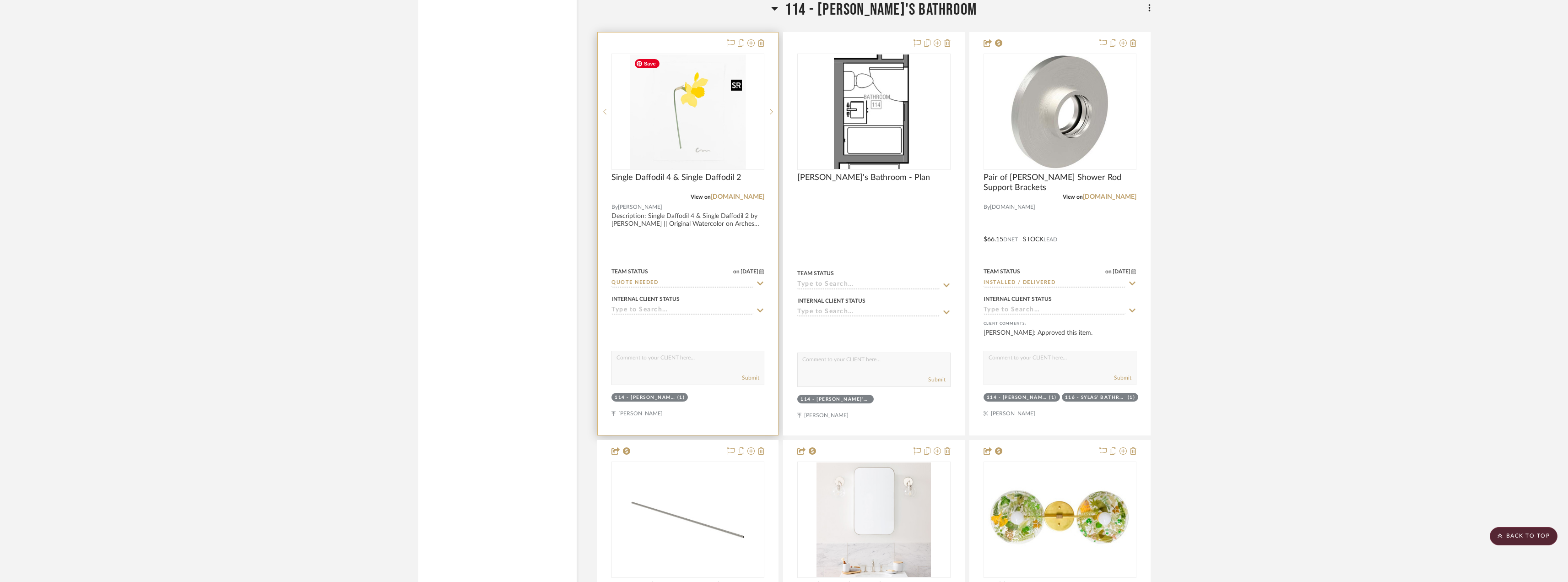
click at [0, 0] on img at bounding box center [0, 0] width 0 height 0
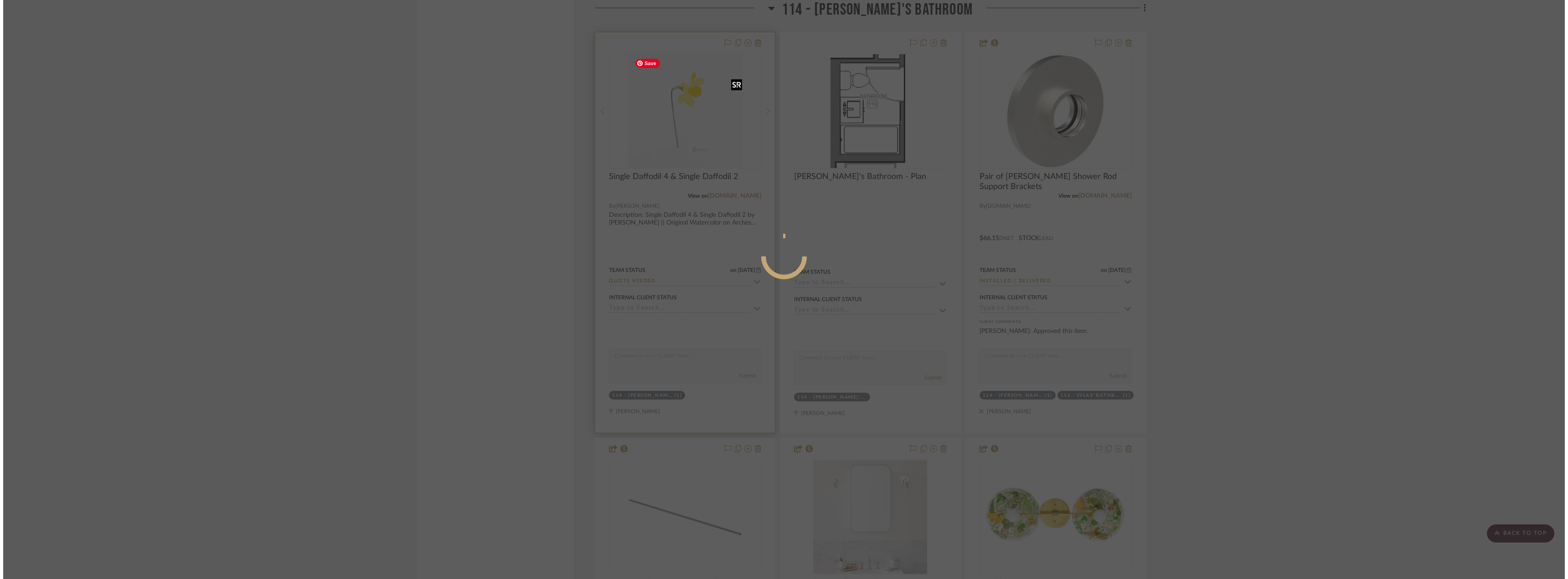
scroll to position [0, 0]
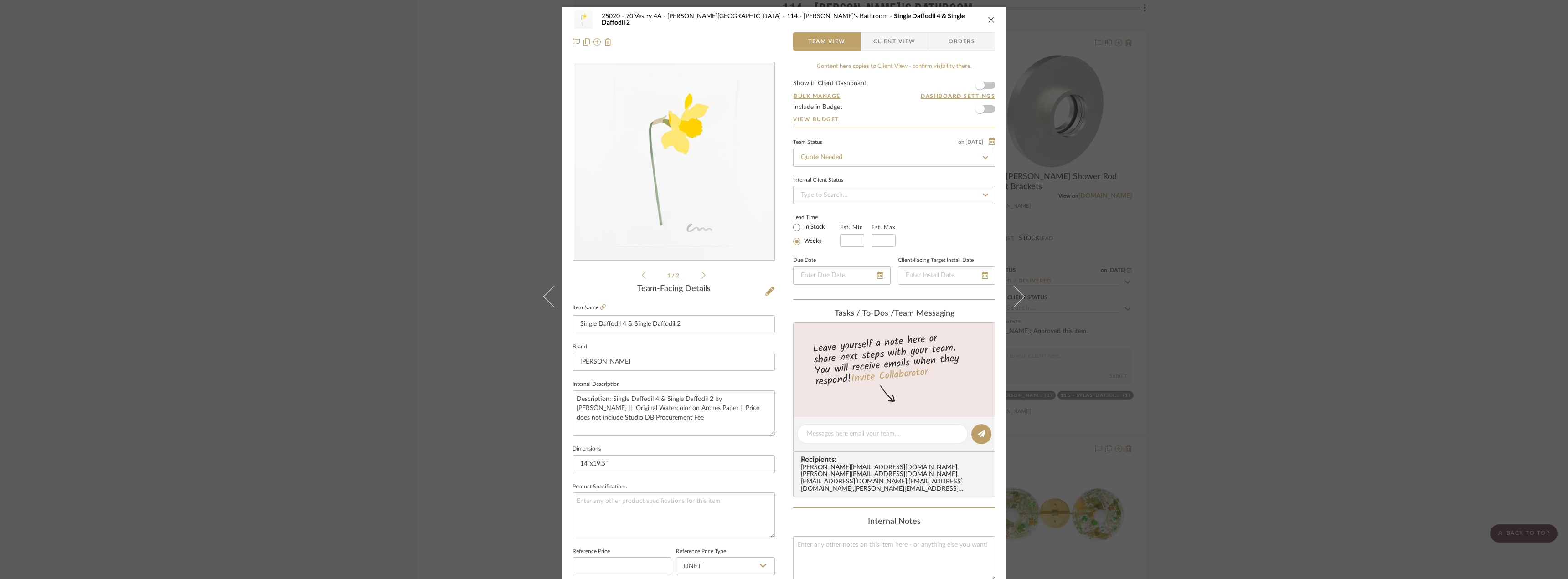
click at [694, 275] on li "1 / 2" at bounding box center [673, 276] width 55 height 11
click at [702, 275] on icon at bounding box center [703, 275] width 4 height 8
click at [641, 276] on icon at bounding box center [643, 275] width 4 height 8
drag, startPoint x: 693, startPoint y: 325, endPoint x: 577, endPoint y: 326, distance: 116.0
click at [577, 326] on input "Single Daffodil 4 & Single Daffodil 2" at bounding box center [673, 324] width 202 height 18
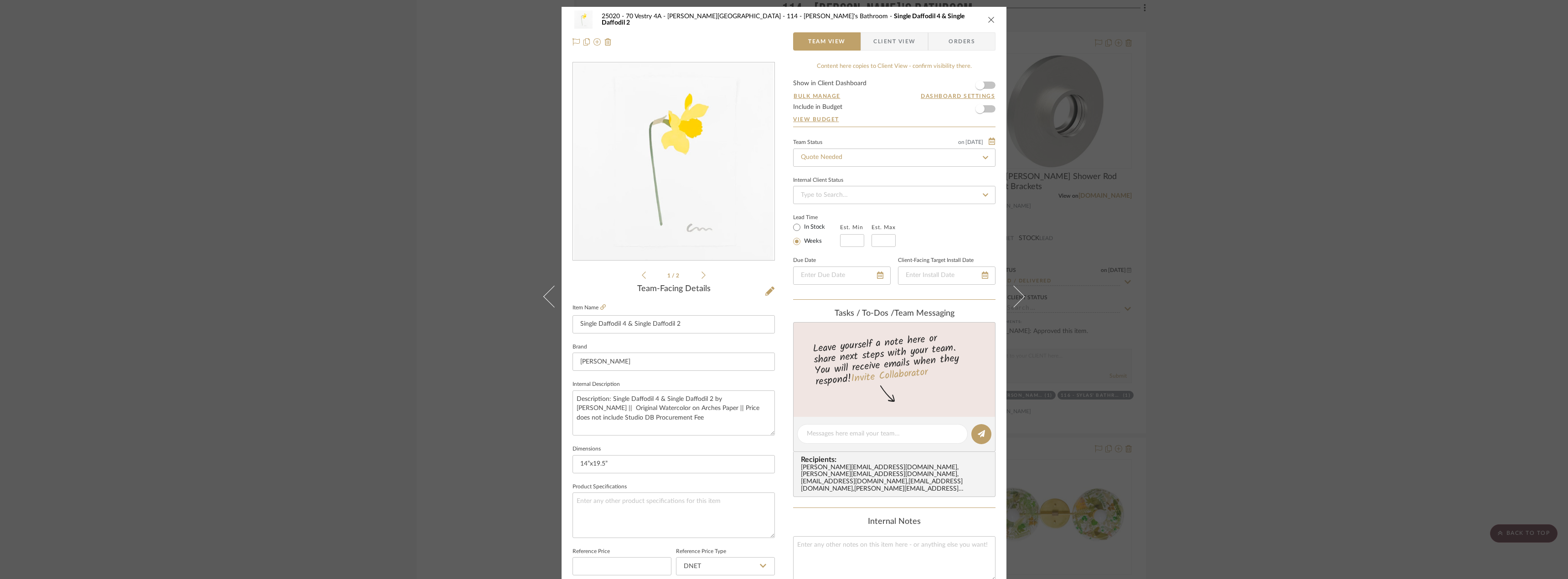
click at [697, 274] on li "1 / 2" at bounding box center [673, 276] width 55 height 11
click at [702, 276] on icon at bounding box center [703, 275] width 4 height 8
click at [641, 276] on icon at bounding box center [643, 275] width 4 height 8
click at [858, 430] on textarea at bounding box center [882, 434] width 151 height 10
type textarea "h"
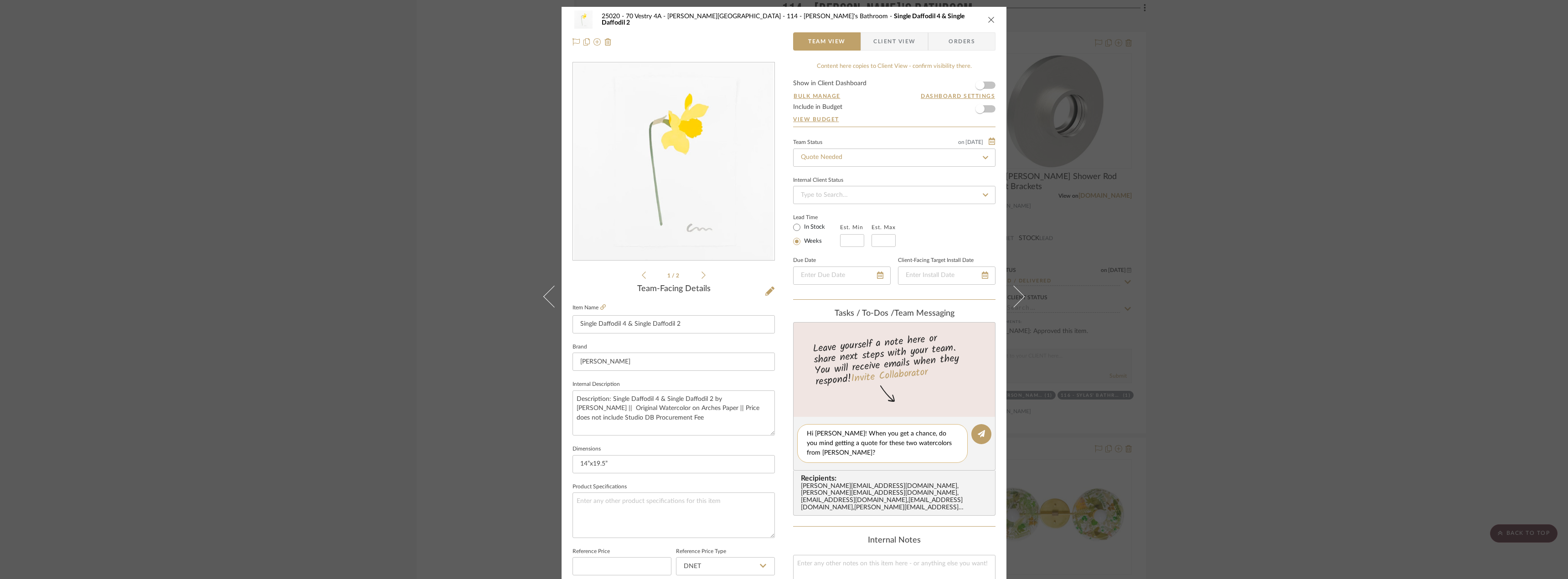
type textarea "Hi Anela! When you get a chance, do you mind getting a quote for these two wate…"
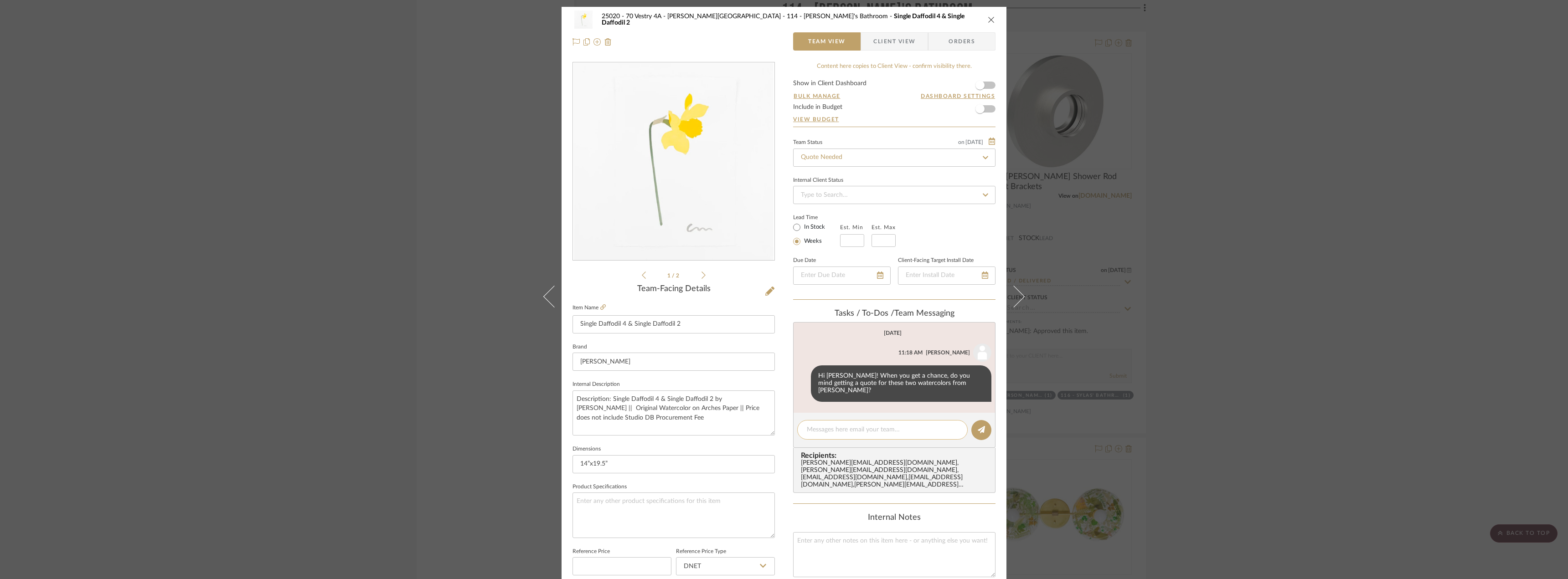
paste textarea "https://www.caitlinmcgauley.com/art/p/single-daffodil-3-1"
type textarea "https://www.caitlinmcgauley.com/art/p/single-daffodil-3-1"
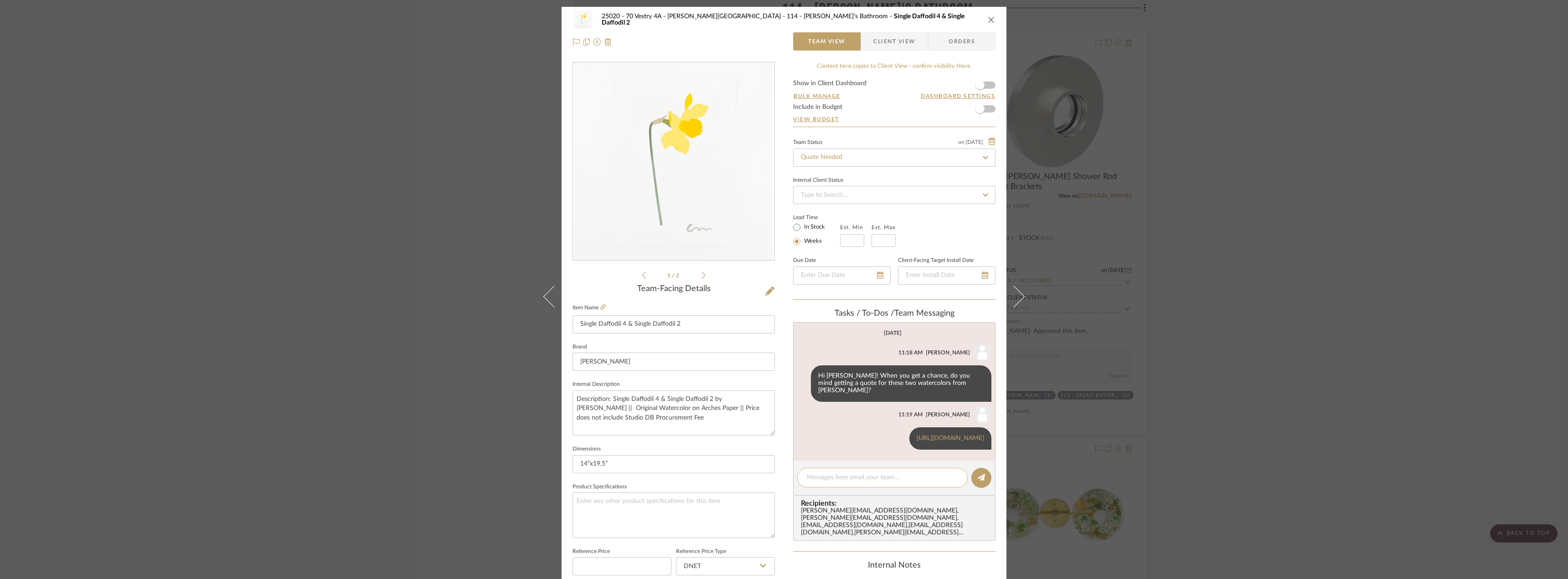
paste textarea "https://www.caitlinmcgauley.com/art/p/single-daffodil-2"
type textarea "https://www.caitlinmcgauley.com/art/p/single-daffodil-2"
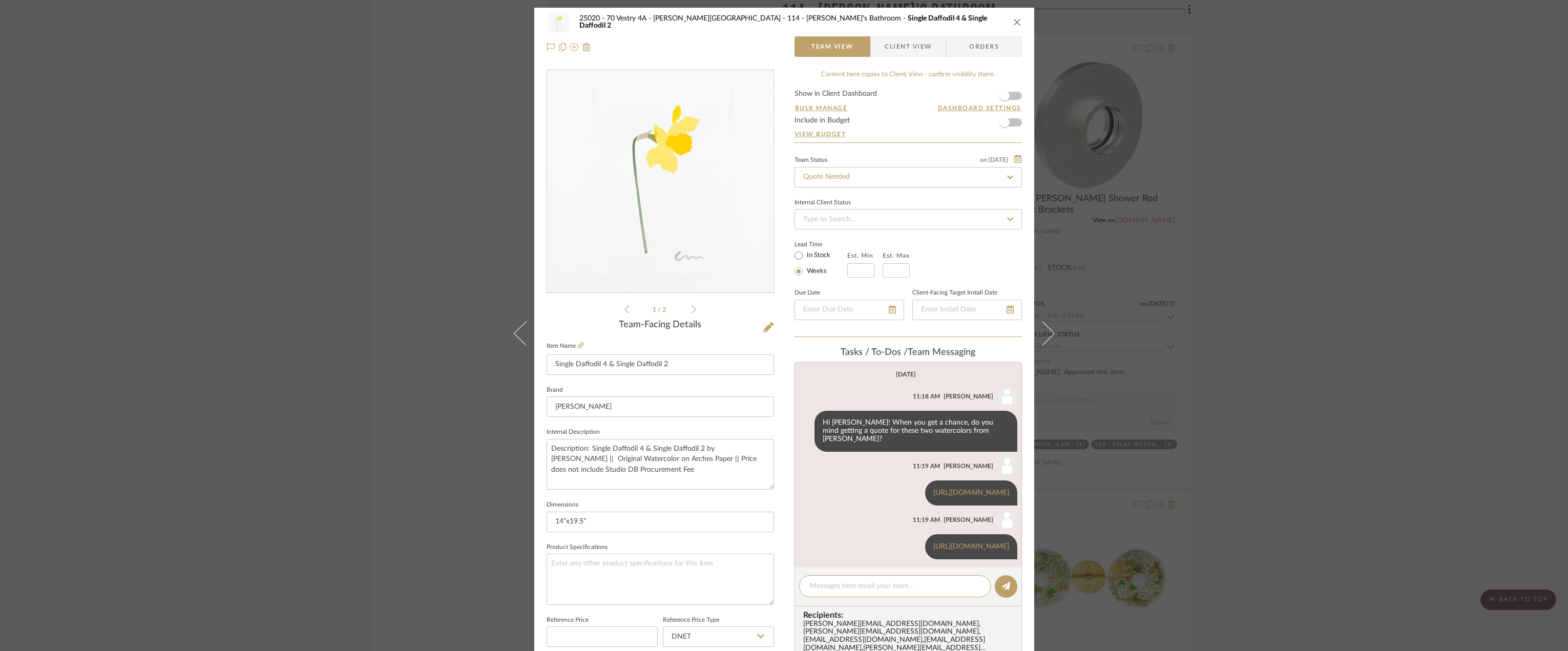
click at [406, 118] on div "25020 - 70 Vestry 4A - Grant-Stanleigh 114 - Vivian's Bathroom Single Daffodil …" at bounding box center [784, 325] width 1568 height 651
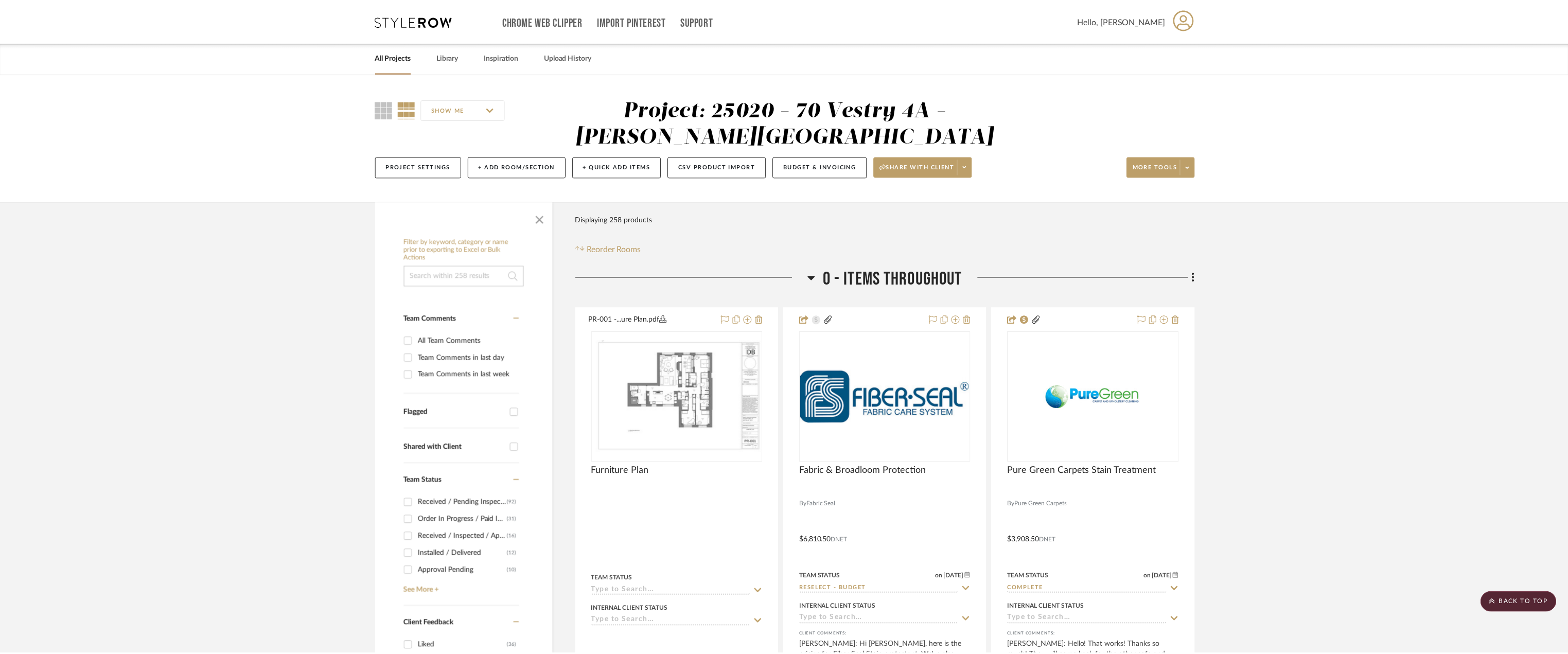
scroll to position [12407, 0]
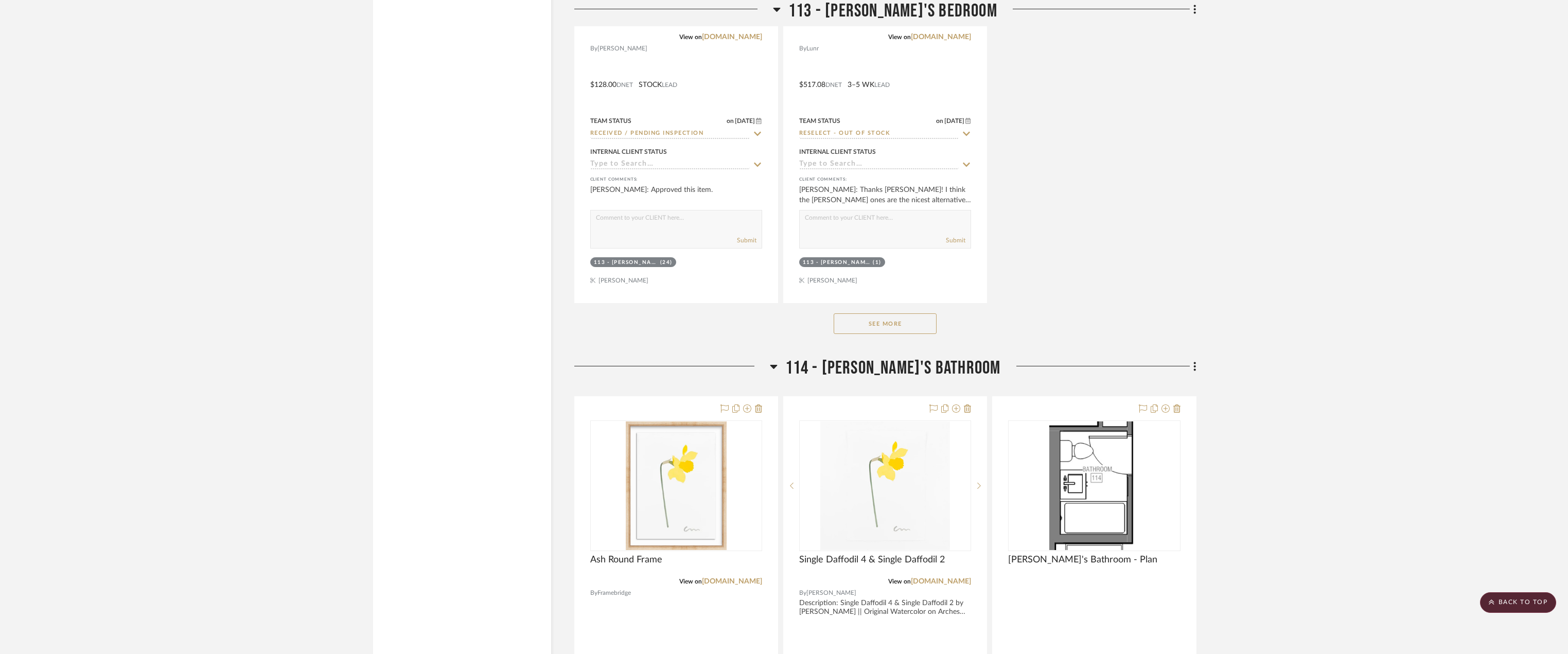
scroll to position [12356, 0]
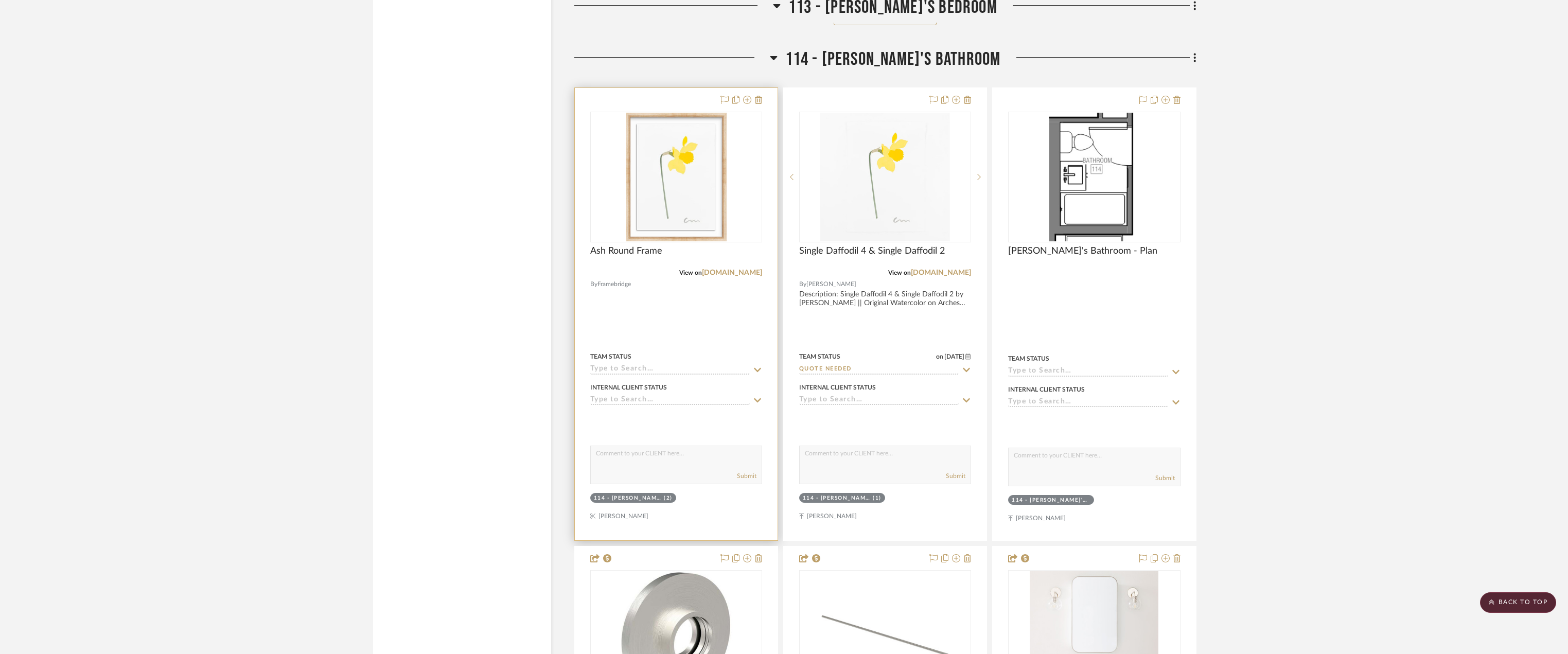
click at [678, 366] on input at bounding box center [670, 369] width 159 height 10
type input "quote"
click at [644, 421] on span "Quote or Bid Requested" at bounding box center [648, 418] width 94 height 7
type input "10/14/2025"
type input "Quote or Bid Requested"
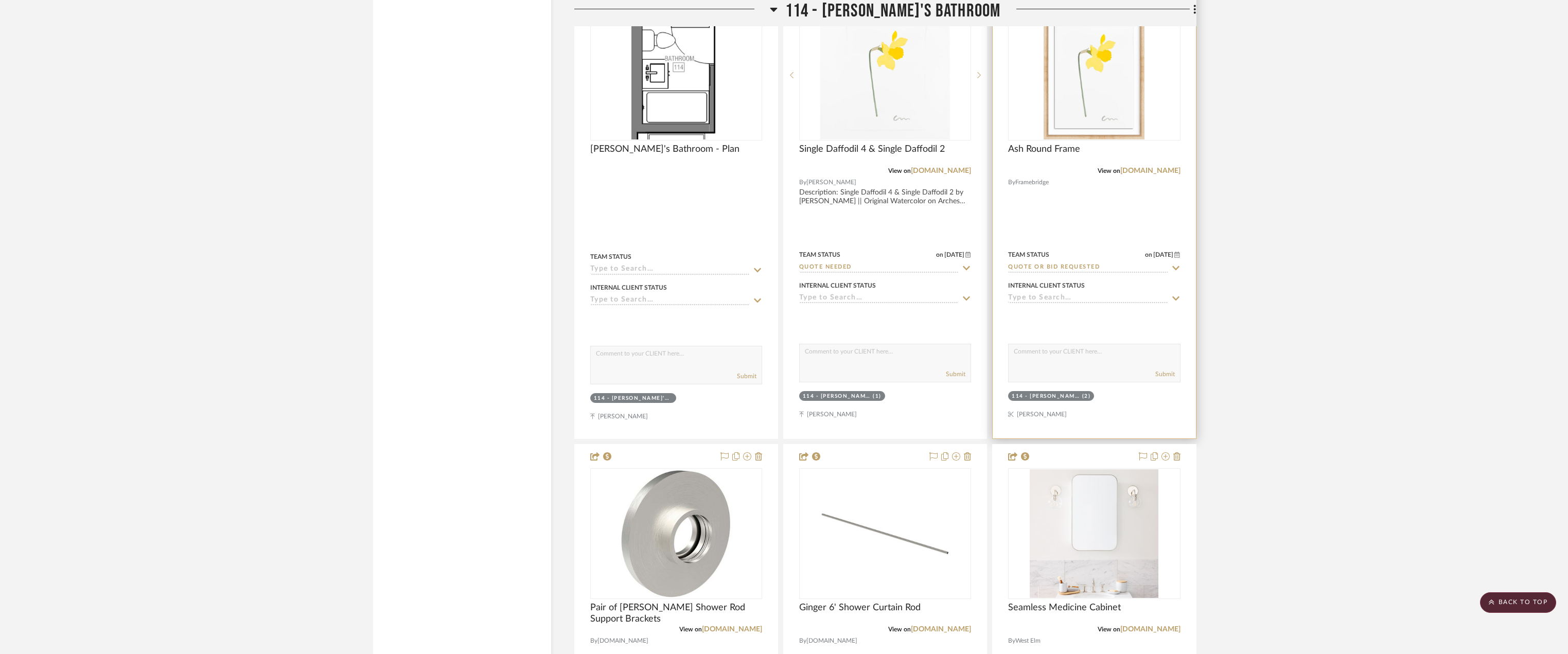
scroll to position [12459, 0]
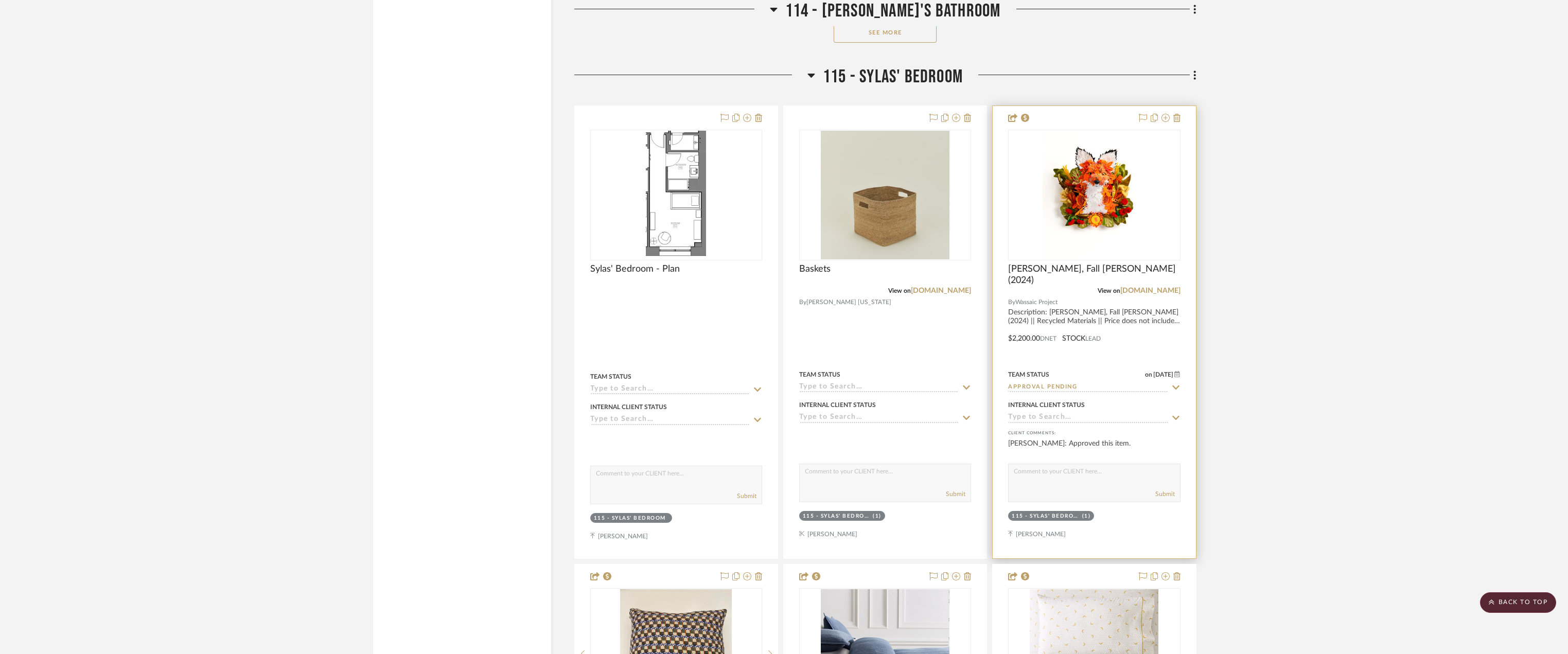
scroll to position [13798, 0]
click at [1096, 221] on img "0" at bounding box center [1094, 196] width 103 height 129
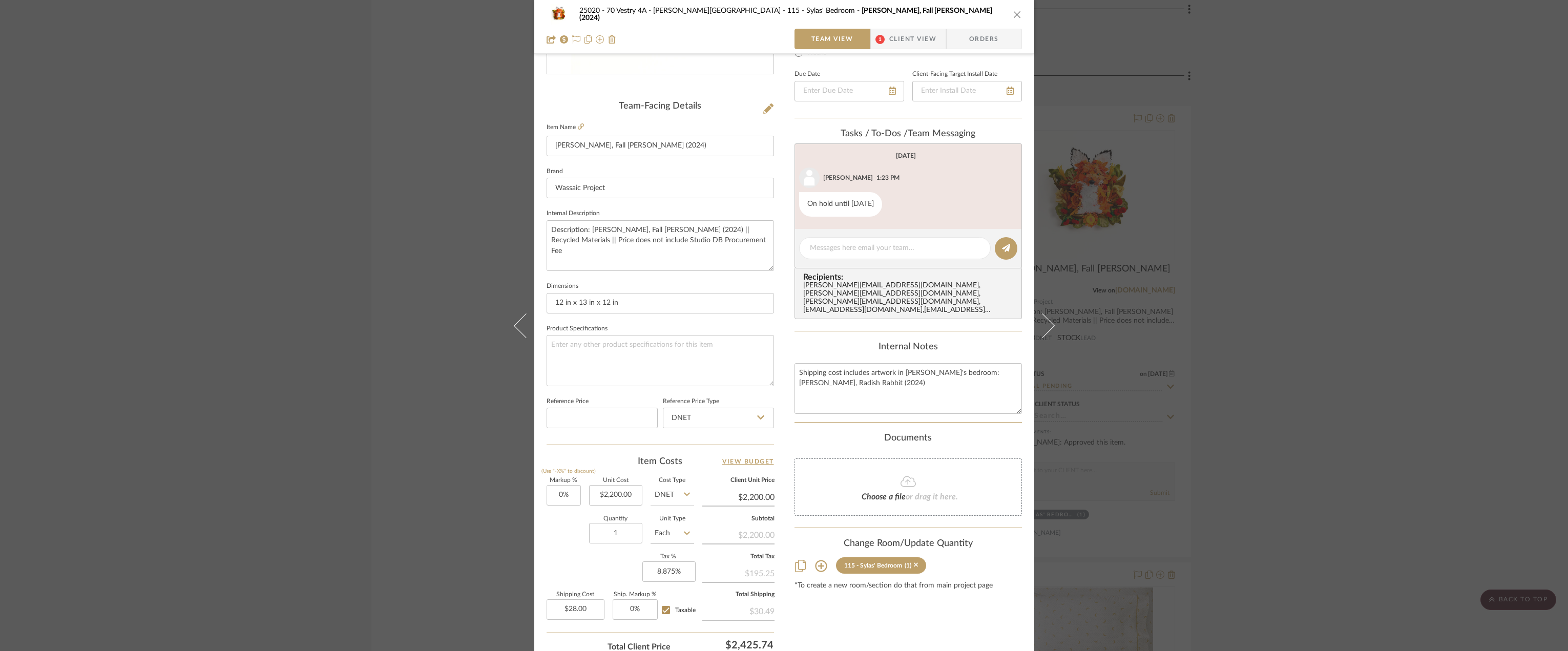
scroll to position [303, 0]
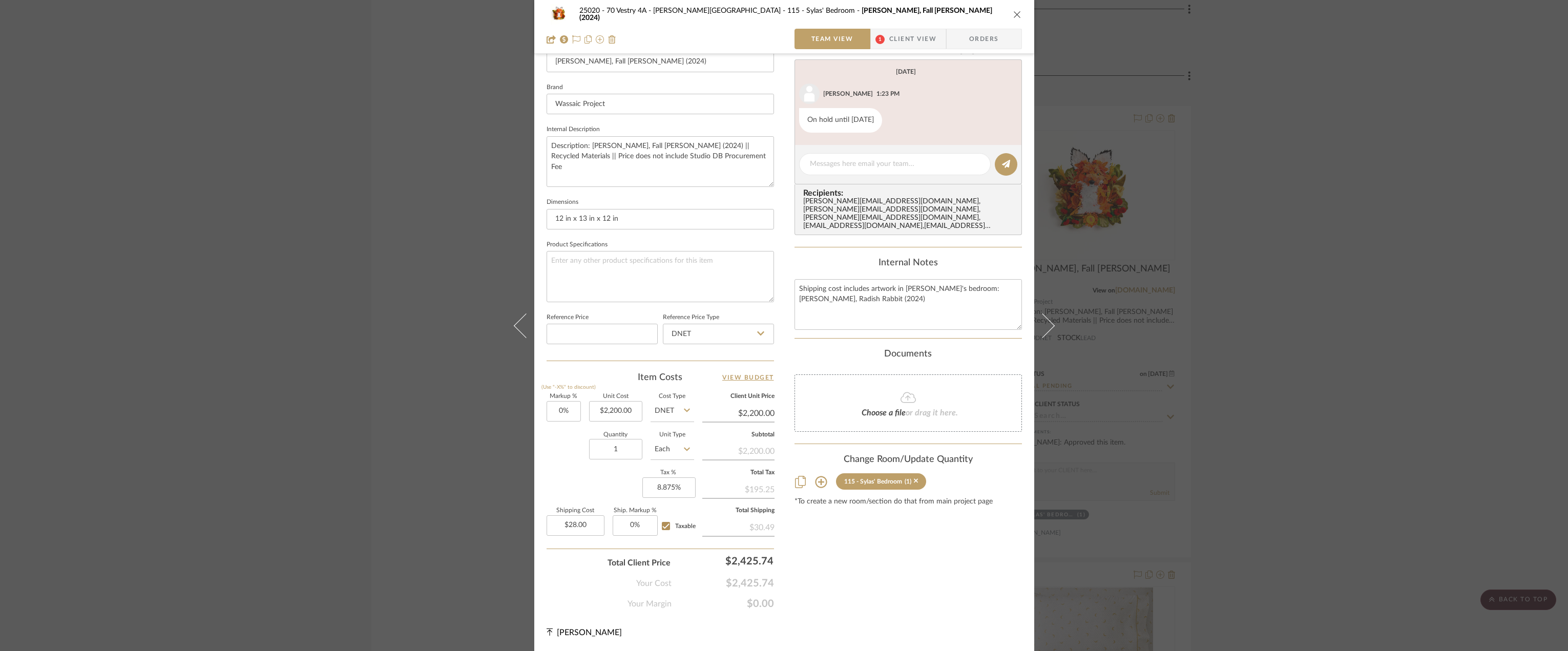
click at [450, 357] on div "25020 - 70 Vestry 4A - Grant-Stanleigh 115 - Sylas' Bedroom Calder Kamin, Fall …" at bounding box center [784, 325] width 1568 height 651
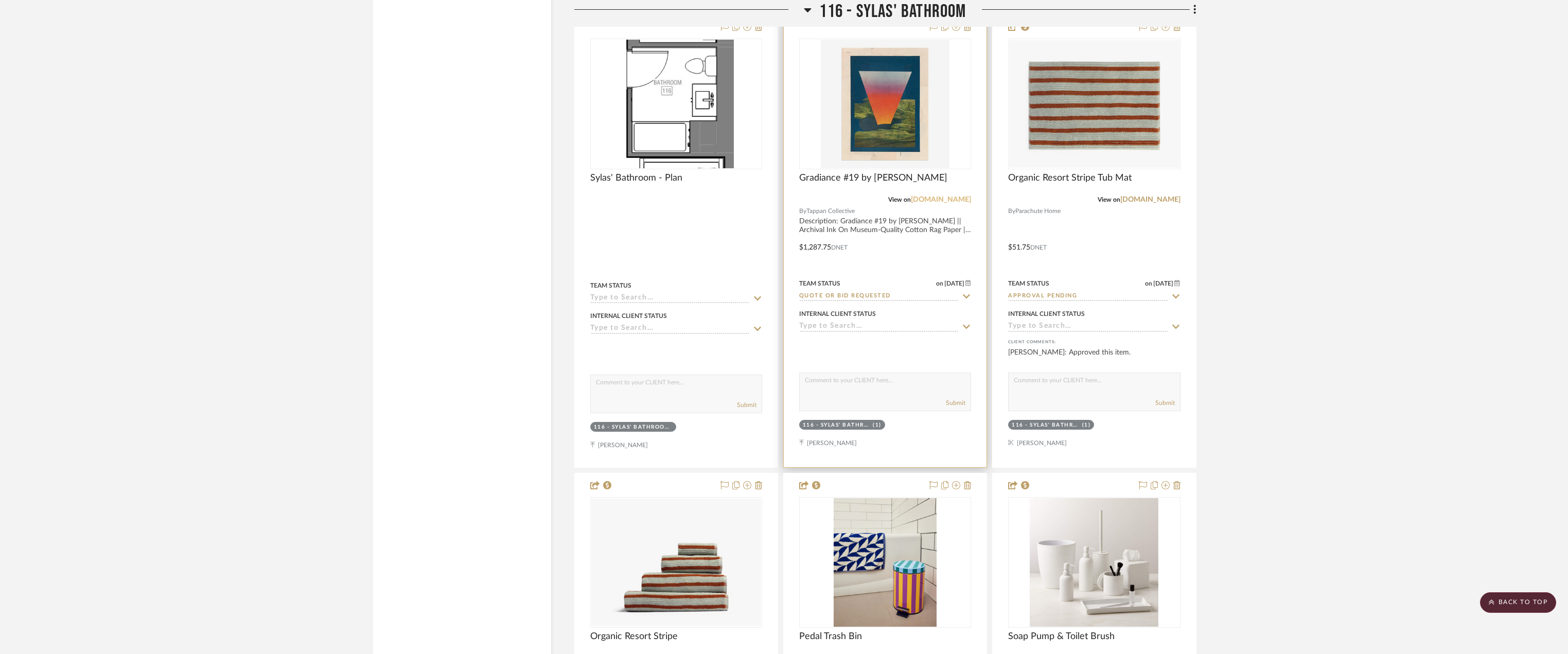
scroll to position [15291, 0]
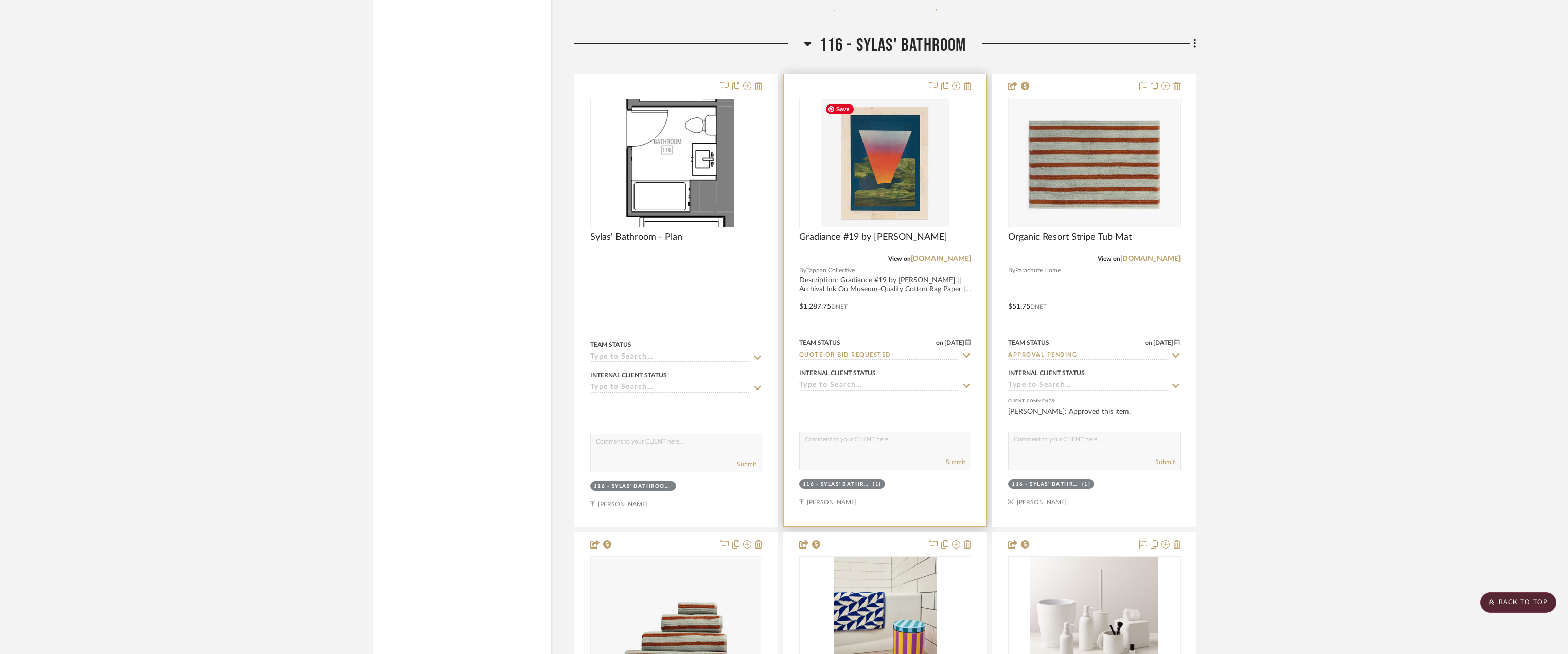
click at [896, 199] on img "0" at bounding box center [886, 163] width 129 height 129
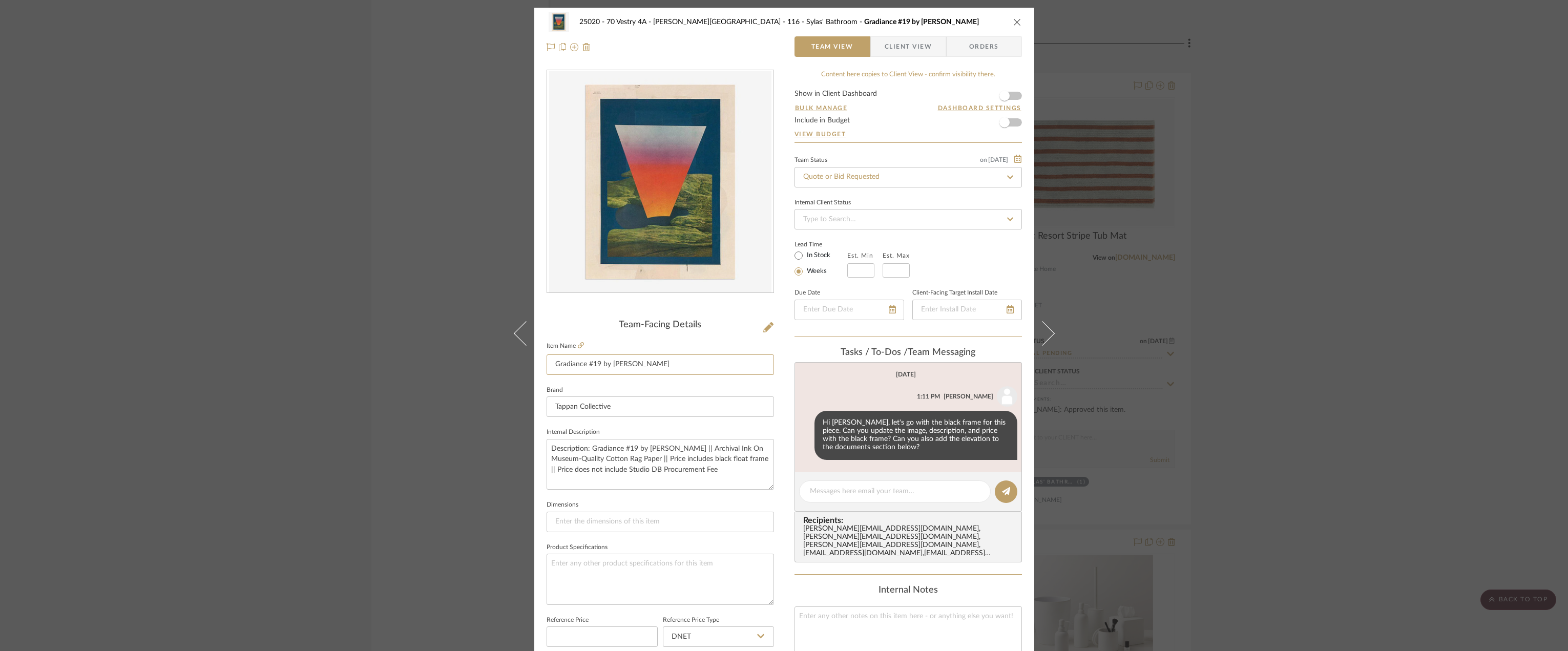
drag, startPoint x: 682, startPoint y: 364, endPoint x: 541, endPoint y: 362, distance: 141.0
click at [541, 362] on div "25020 - 70 Vestry 4A - Grant-Stanleigh 116 - Sylas' Bathroom Gradiance #19 by M…" at bounding box center [784, 481] width 500 height 947
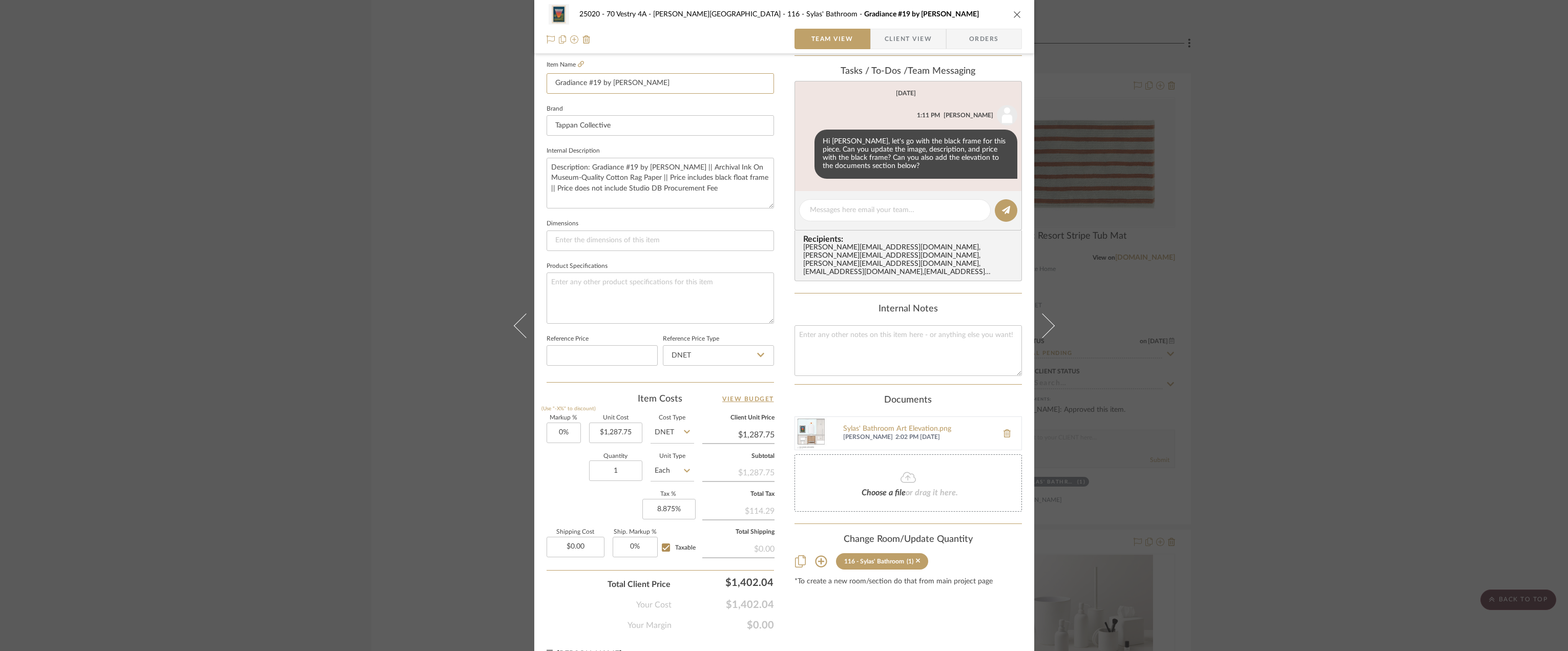
scroll to position [303, 0]
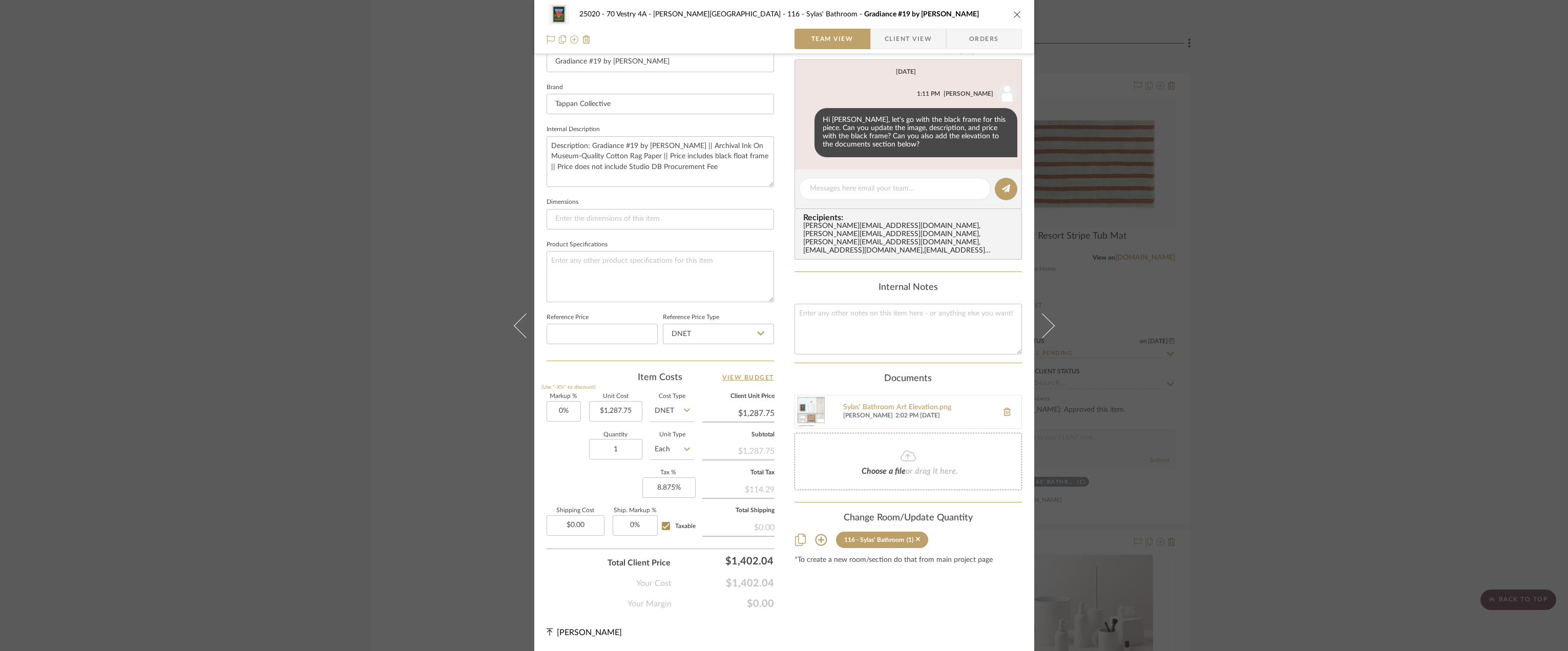
click at [266, 247] on div "25020 - 70 Vestry 4A - Grant-Stanleigh 116 - Sylas' Bathroom Gradiance #19 by M…" at bounding box center [784, 325] width 1568 height 651
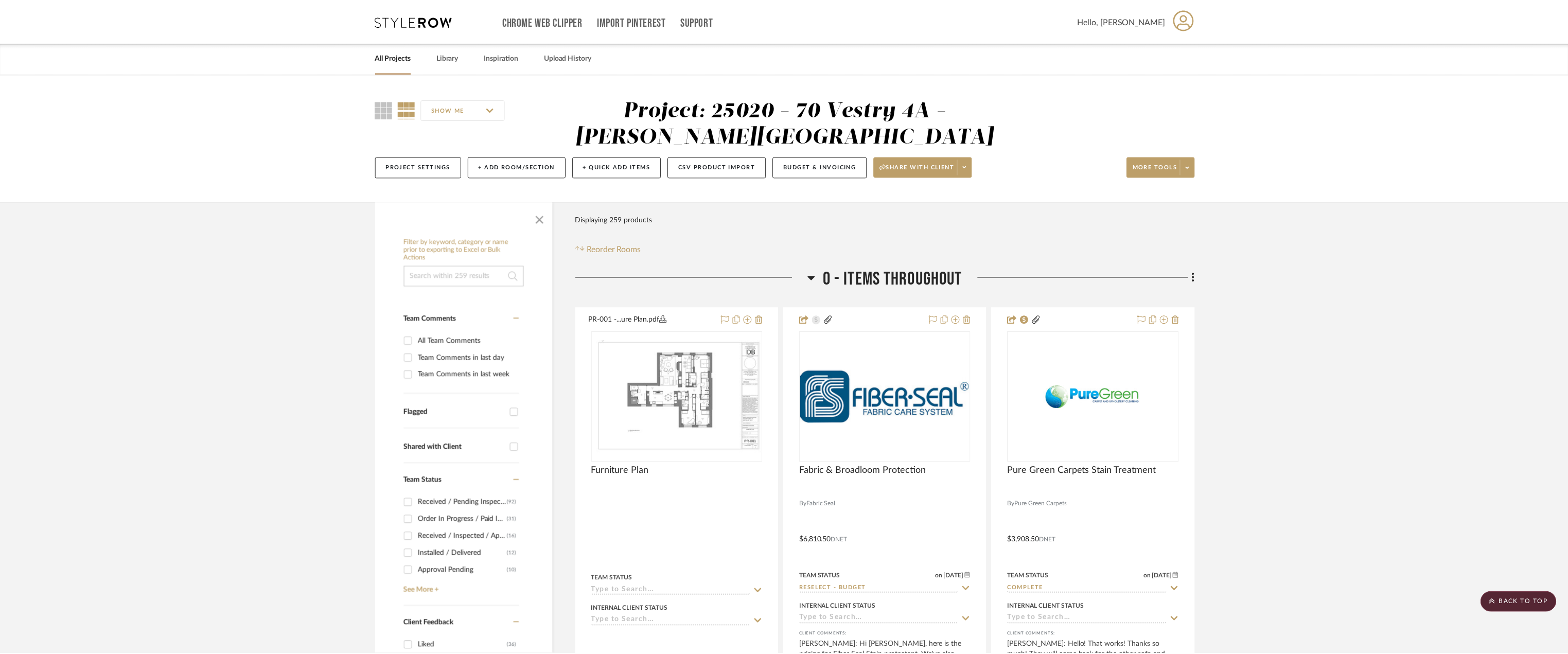
scroll to position [15291, 0]
